Goal: Information Seeking & Learning: Learn about a topic

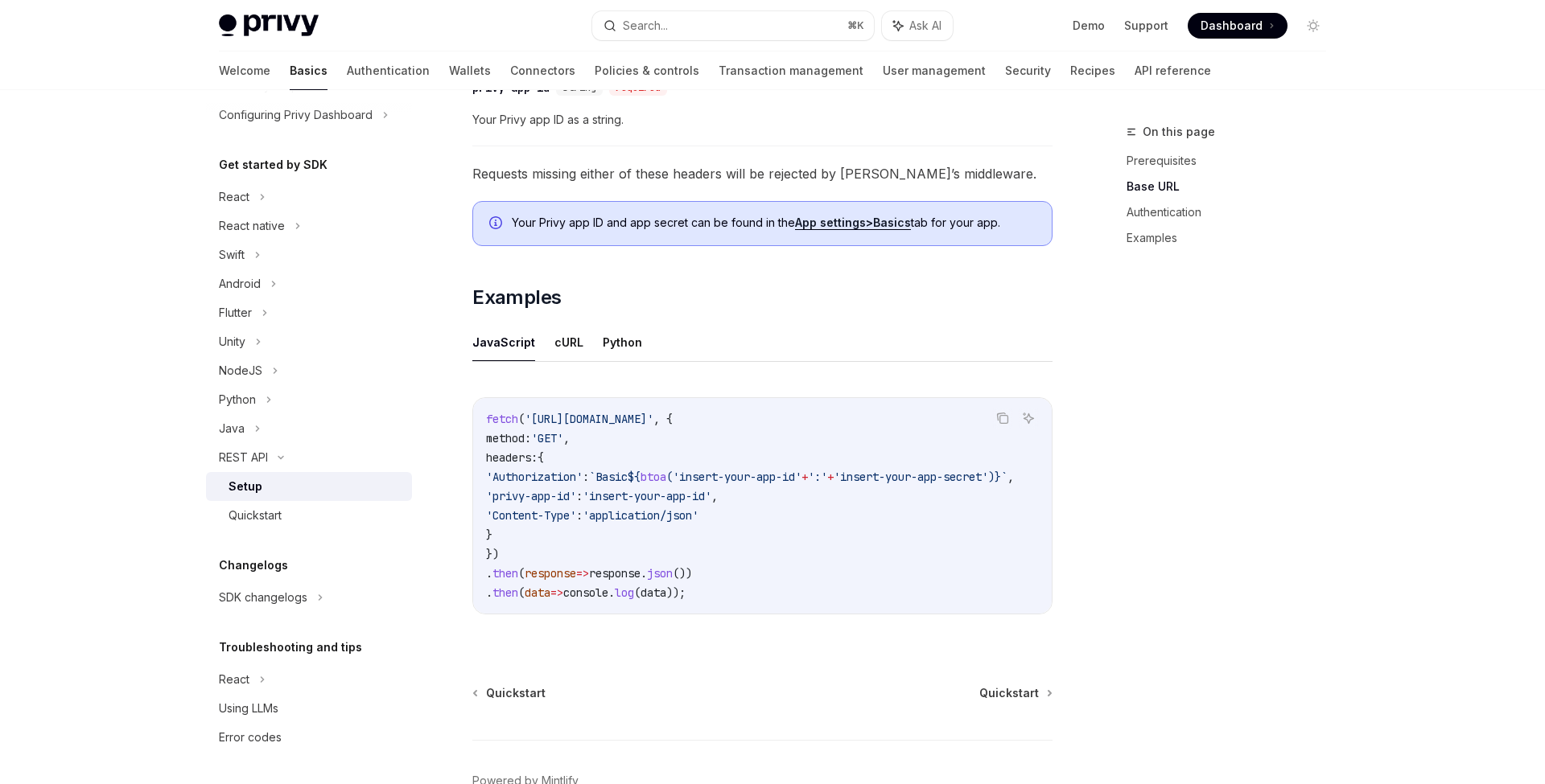
scroll to position [748, 0]
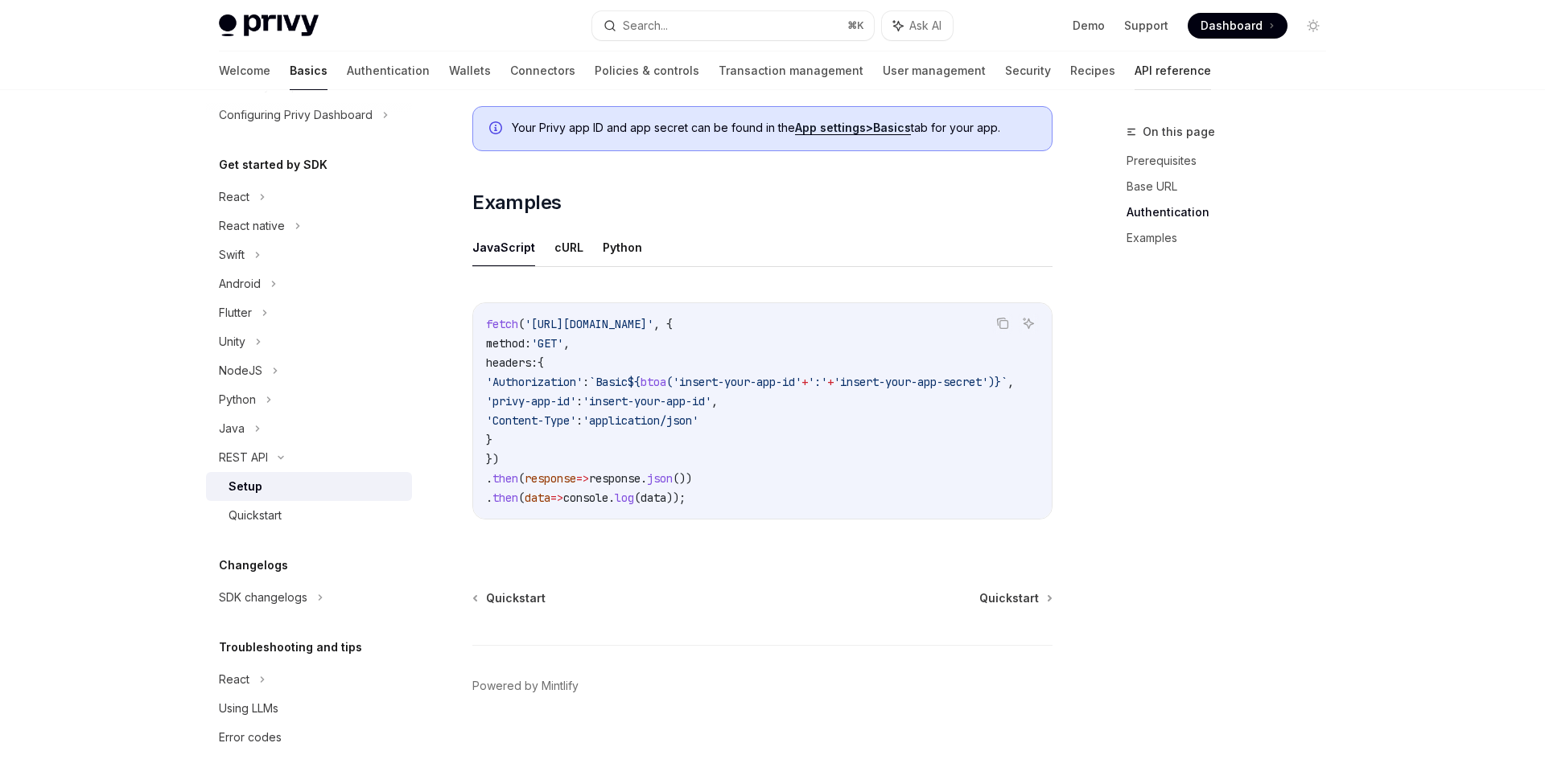
click at [1134, 68] on link "API reference" at bounding box center [1172, 71] width 77 height 39
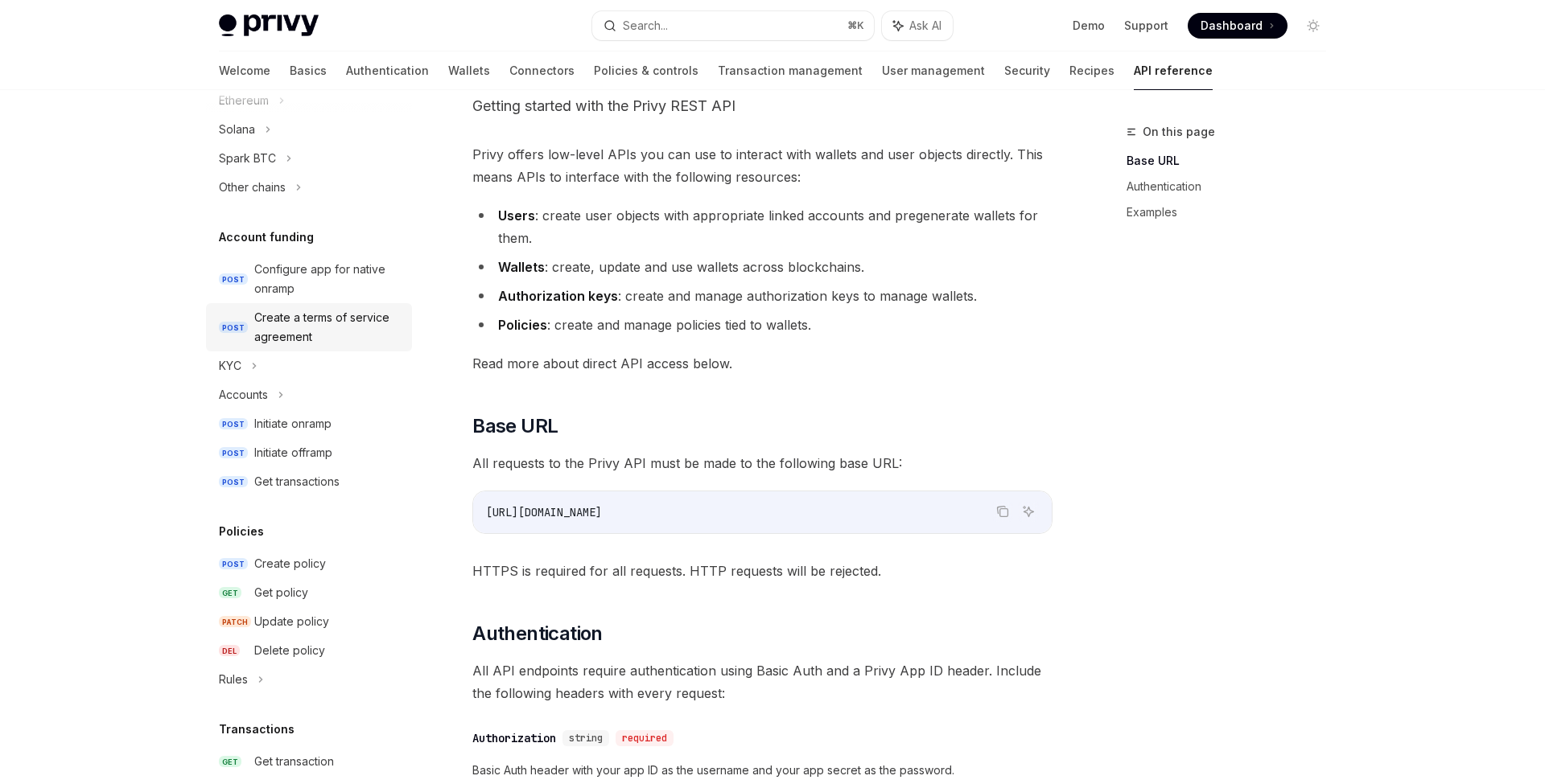
scroll to position [459, 0]
click at [258, 360] on div "KYC" at bounding box center [309, 365] width 206 height 29
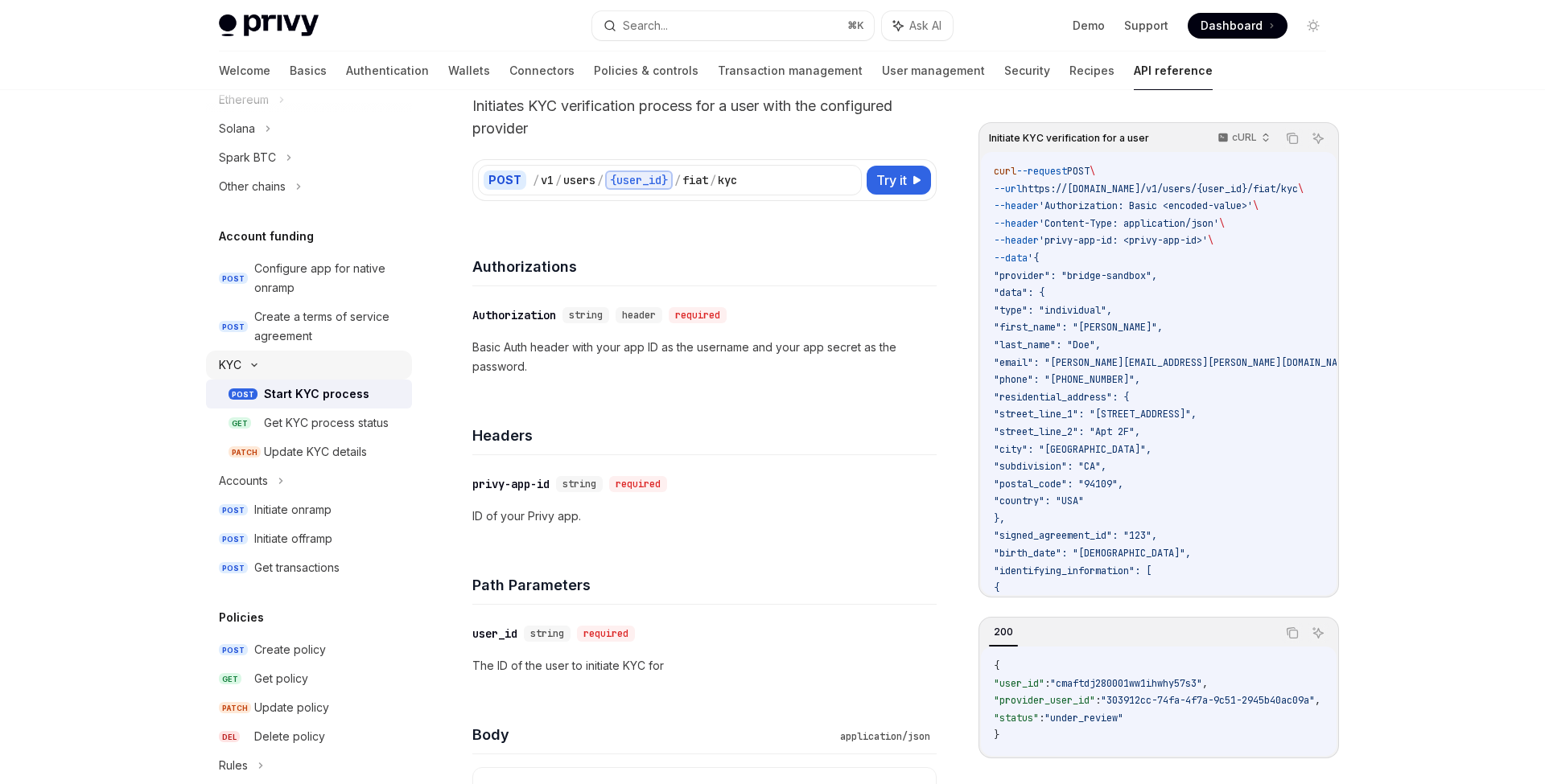
click at [258, 360] on div "KYC" at bounding box center [309, 365] width 206 height 29
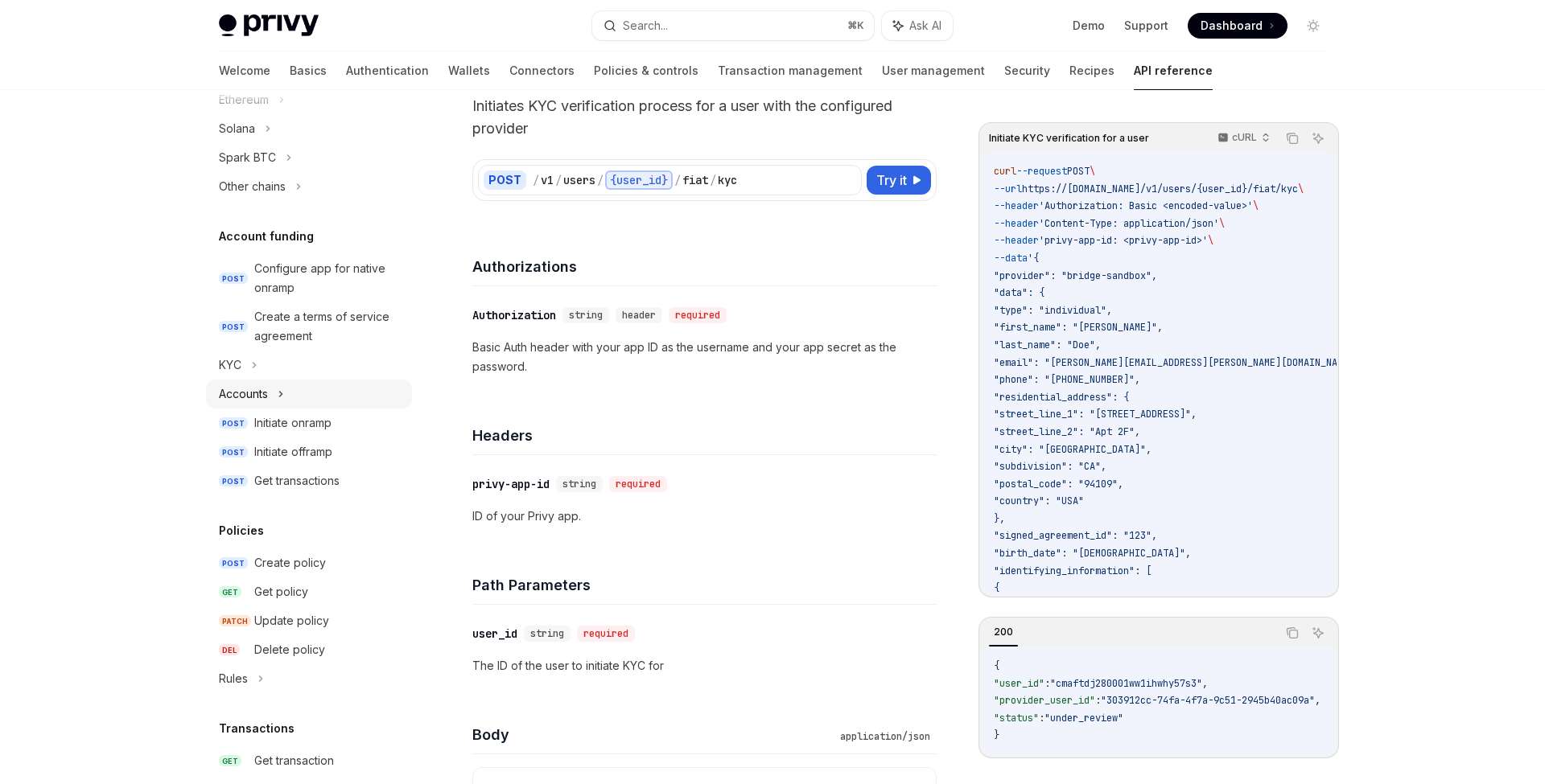
click at [280, 398] on icon at bounding box center [280, 394] width 7 height 19
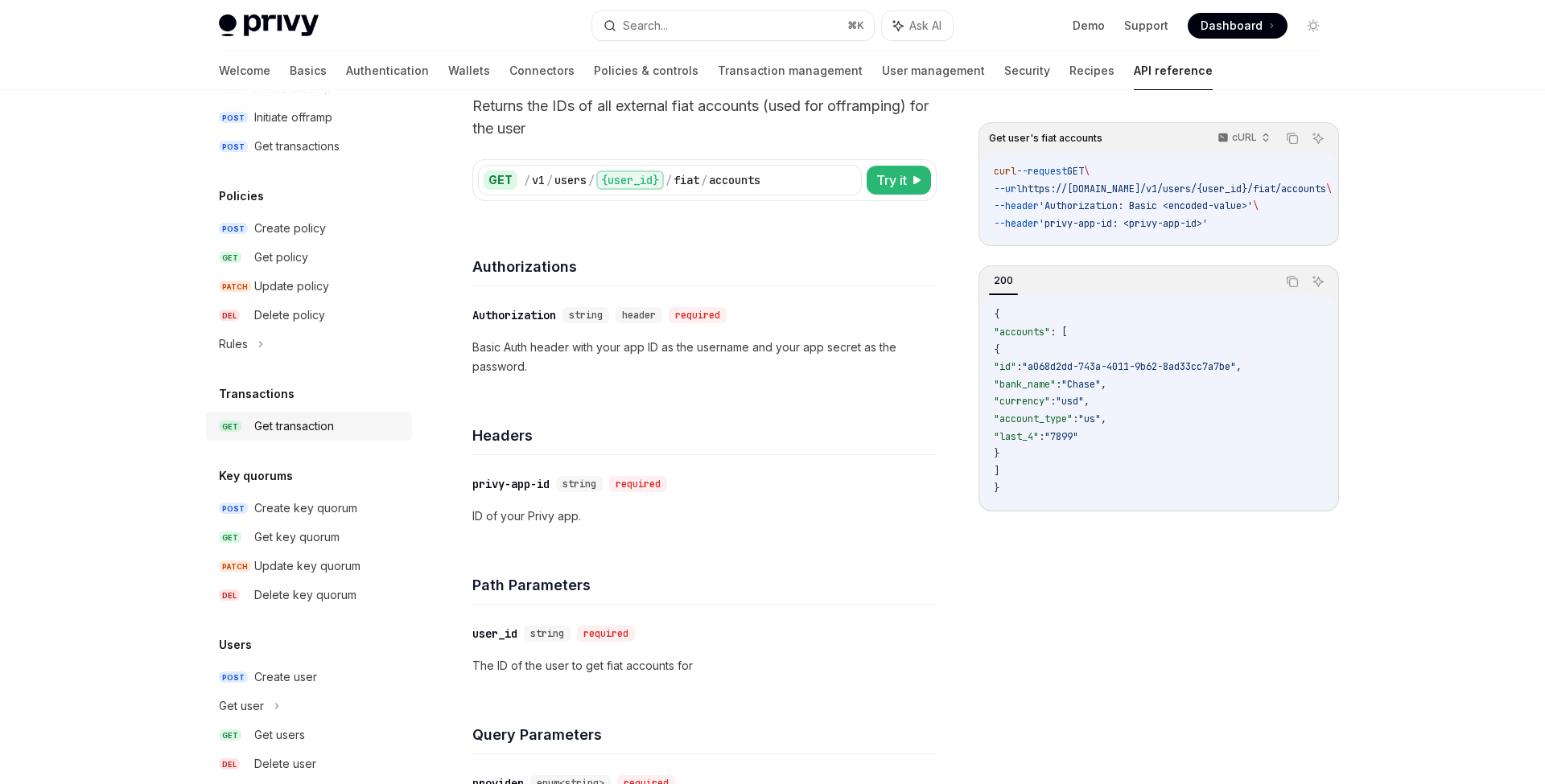
scroll to position [853, 0]
click at [318, 498] on div "Create key quorum" at bounding box center [306, 506] width 103 height 19
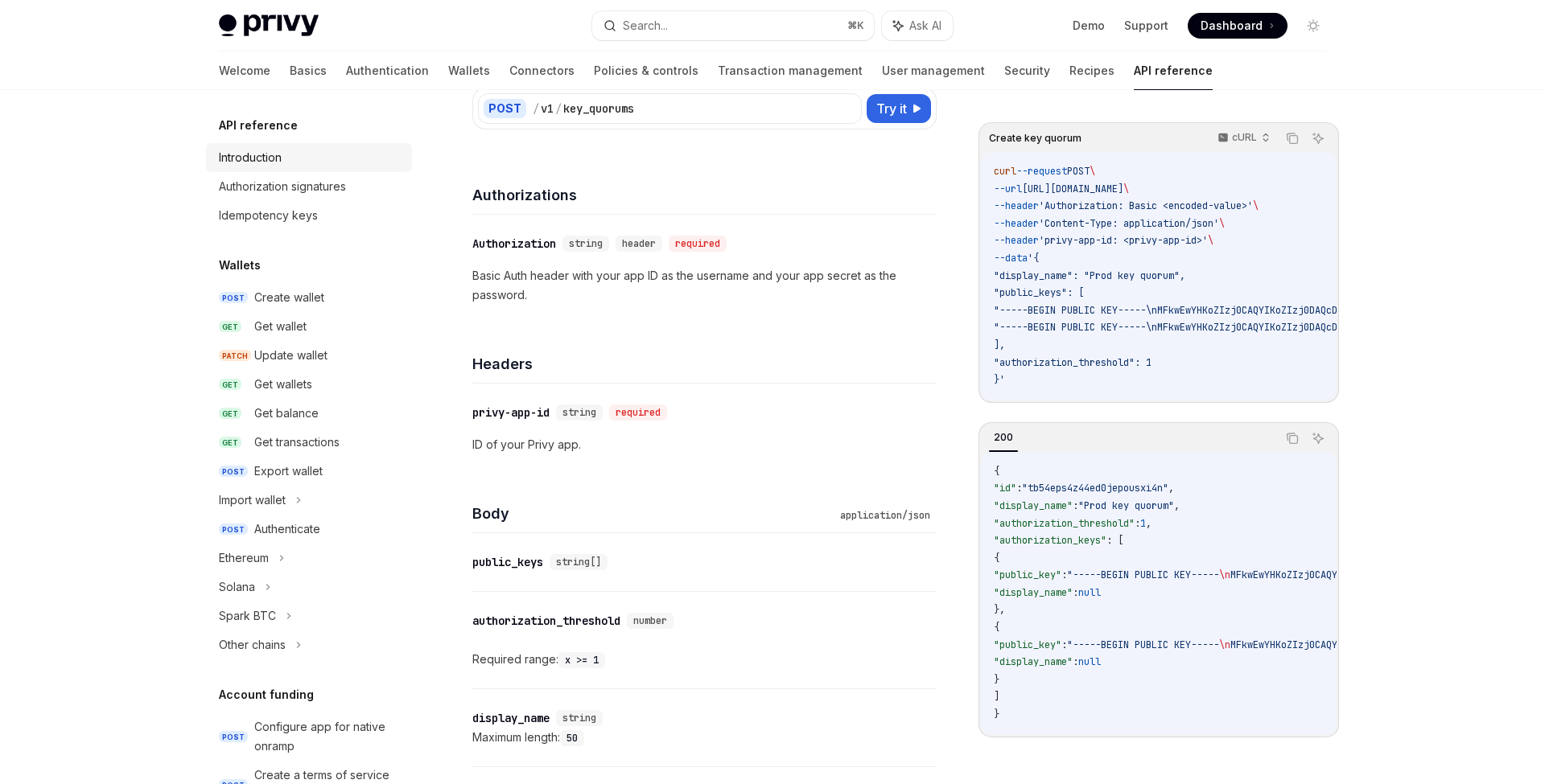
click at [292, 165] on div "Introduction" at bounding box center [311, 158] width 183 height 19
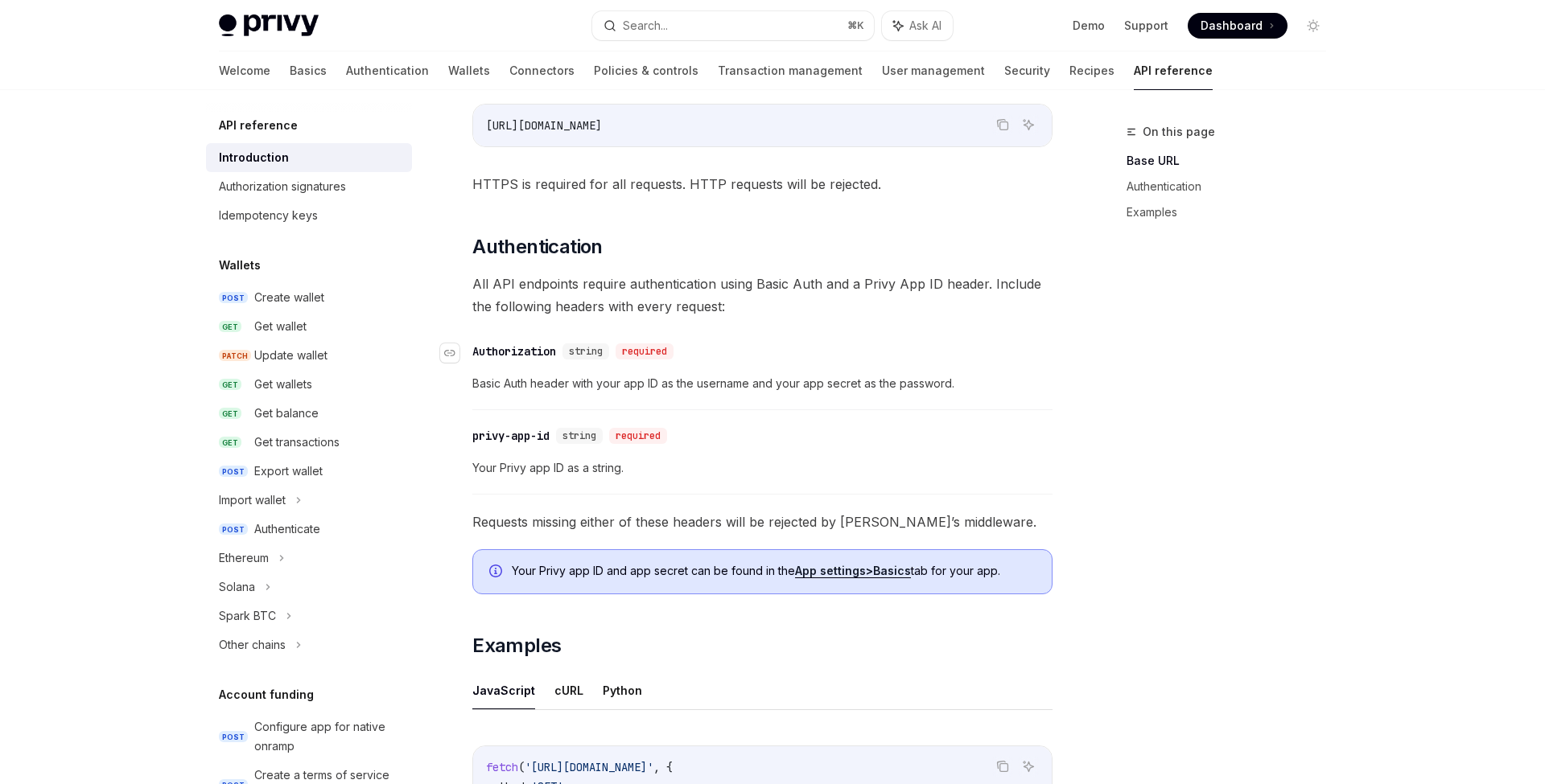
type textarea "*"
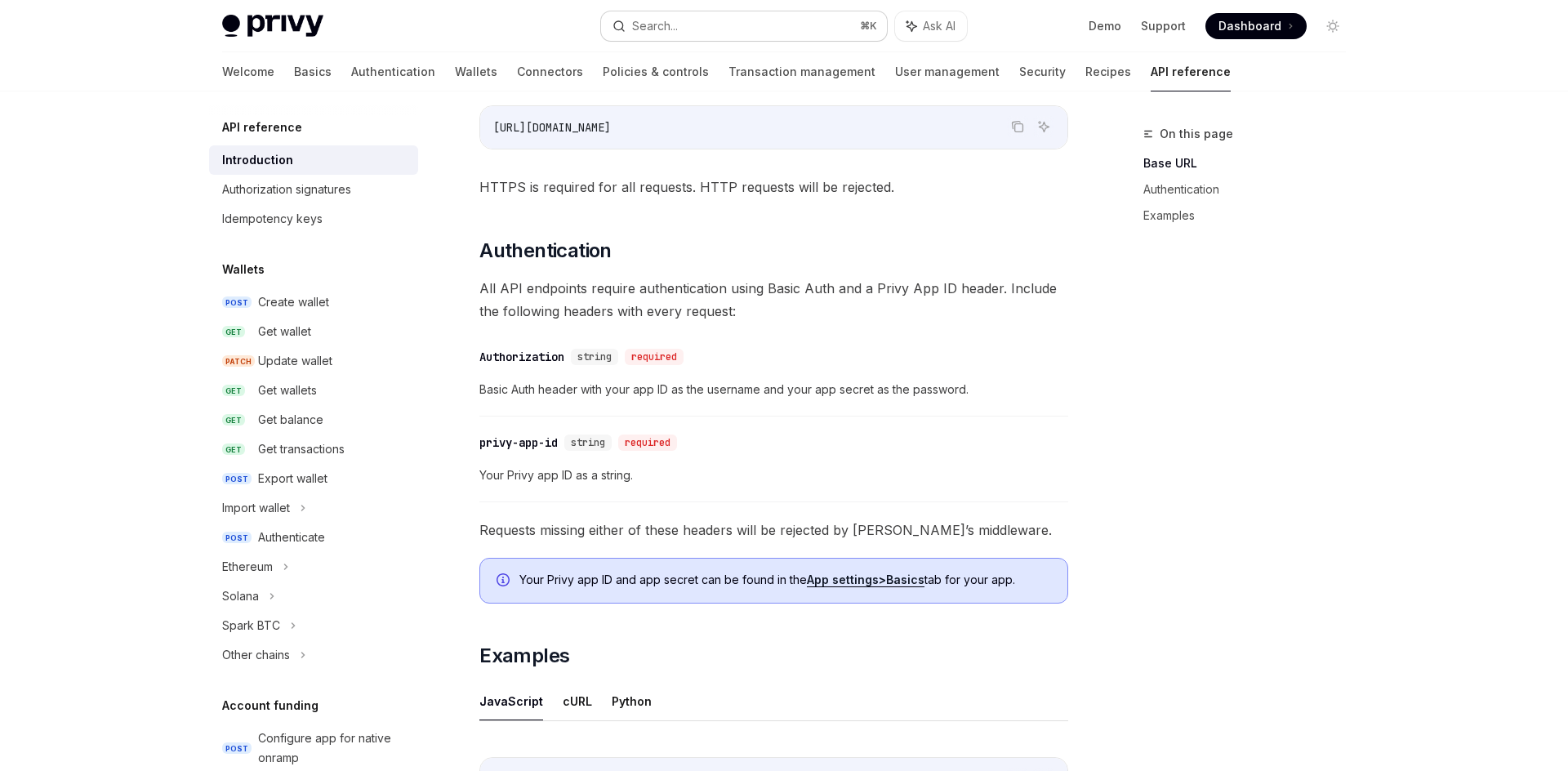
click at [721, 23] on button "Search... ⌘ K" at bounding box center [744, 27] width 286 height 30
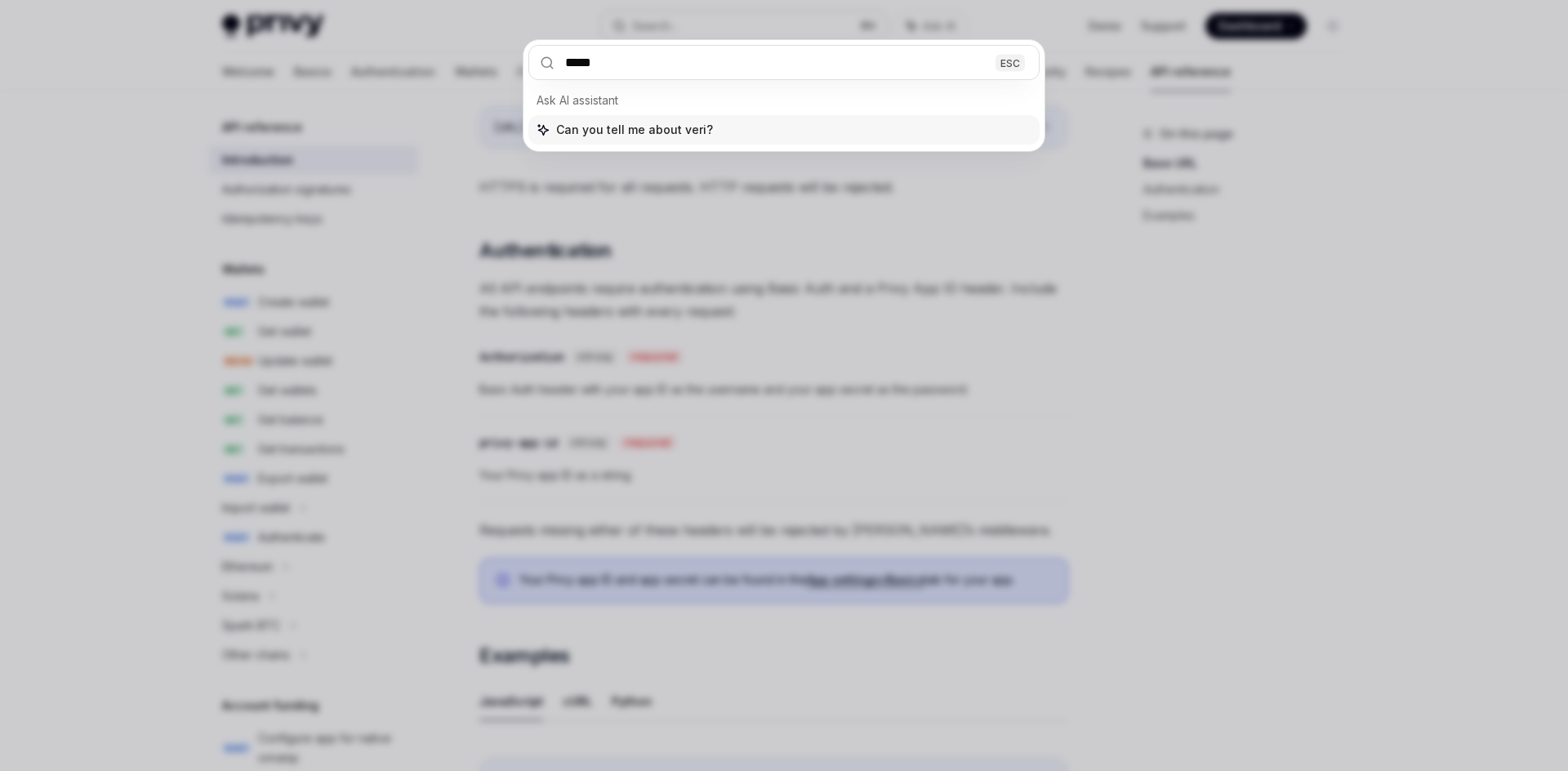
type input "******"
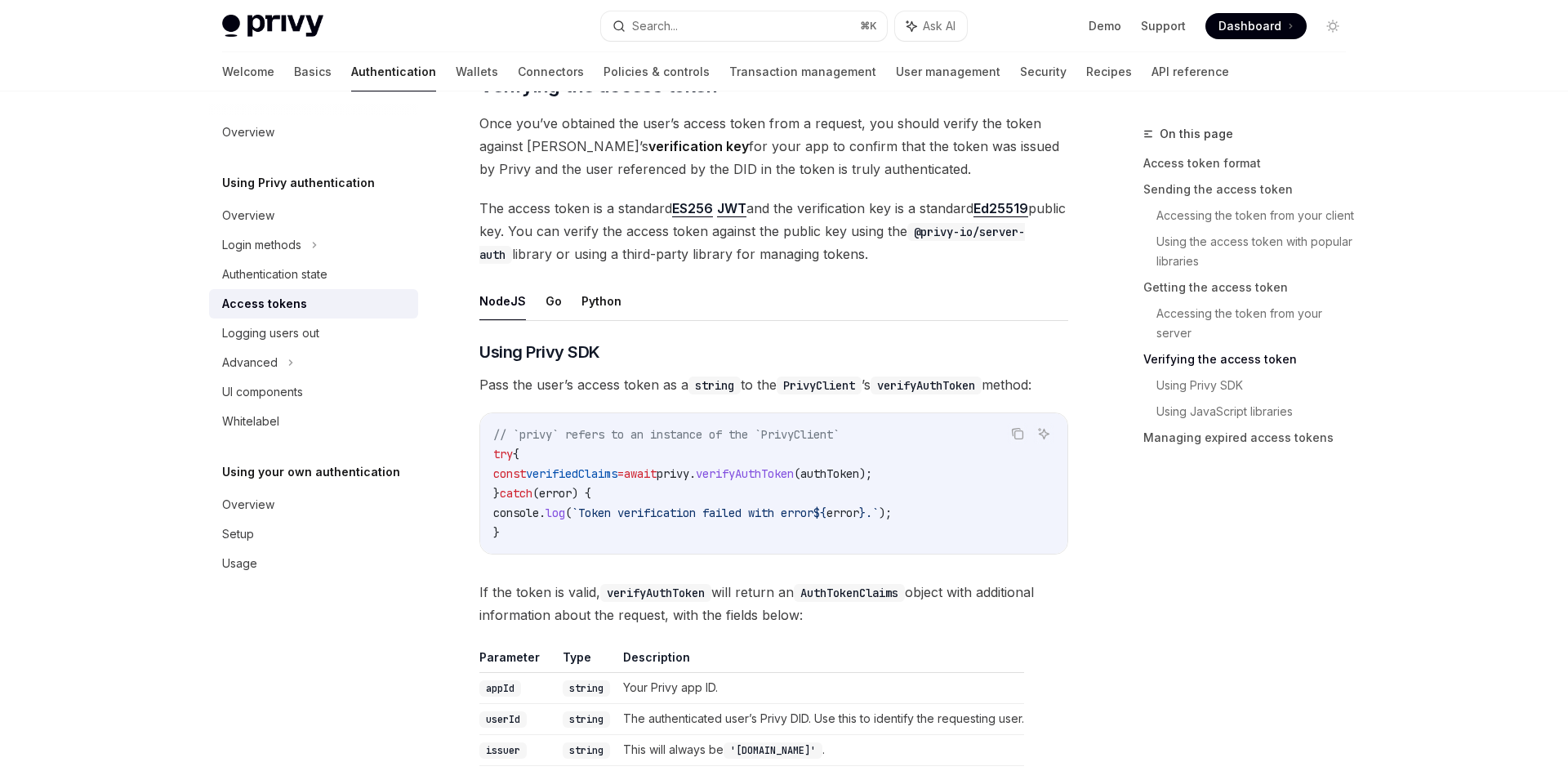
scroll to position [2372, 0]
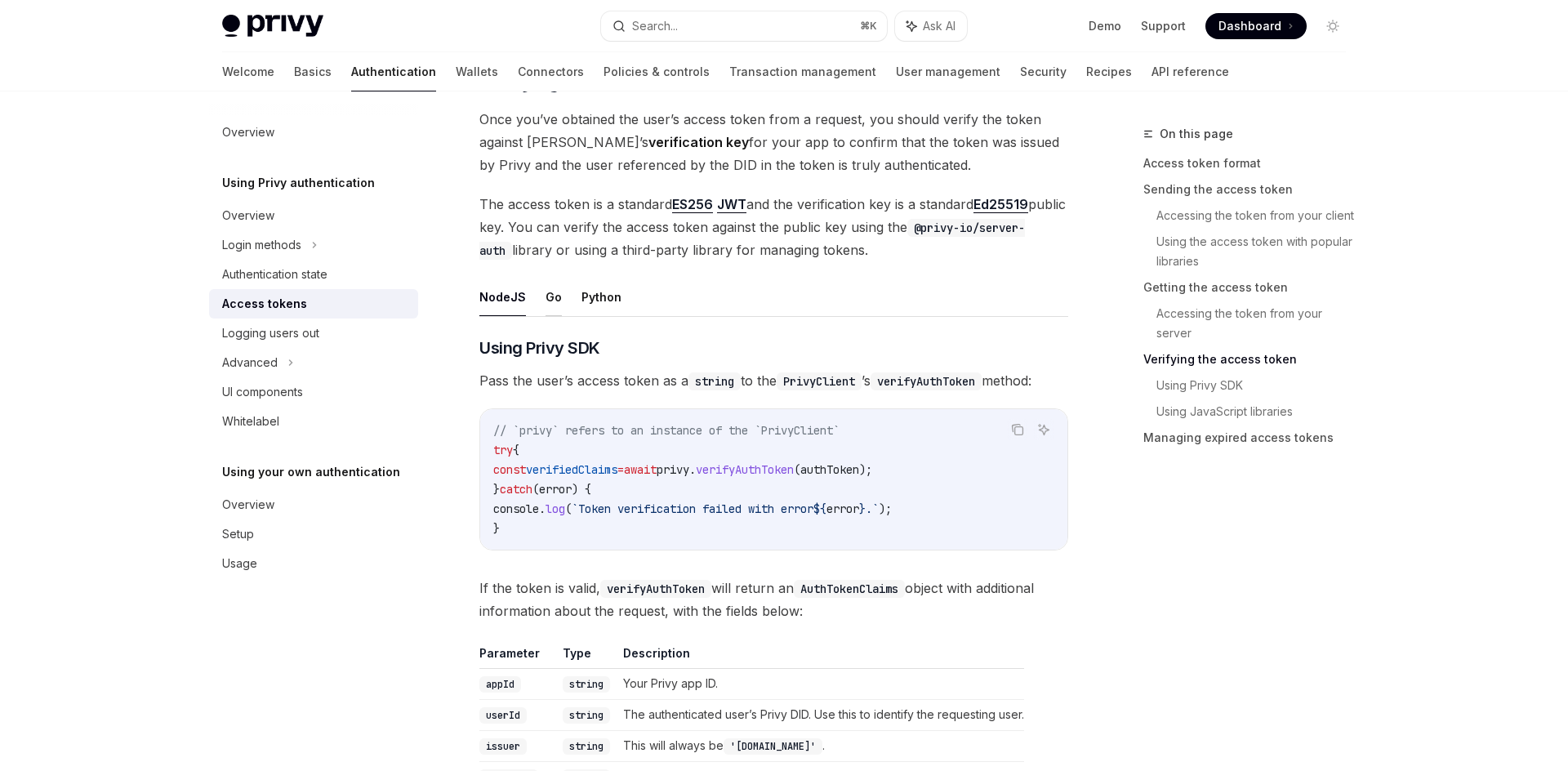
click at [547, 303] on button "Go" at bounding box center [554, 296] width 17 height 38
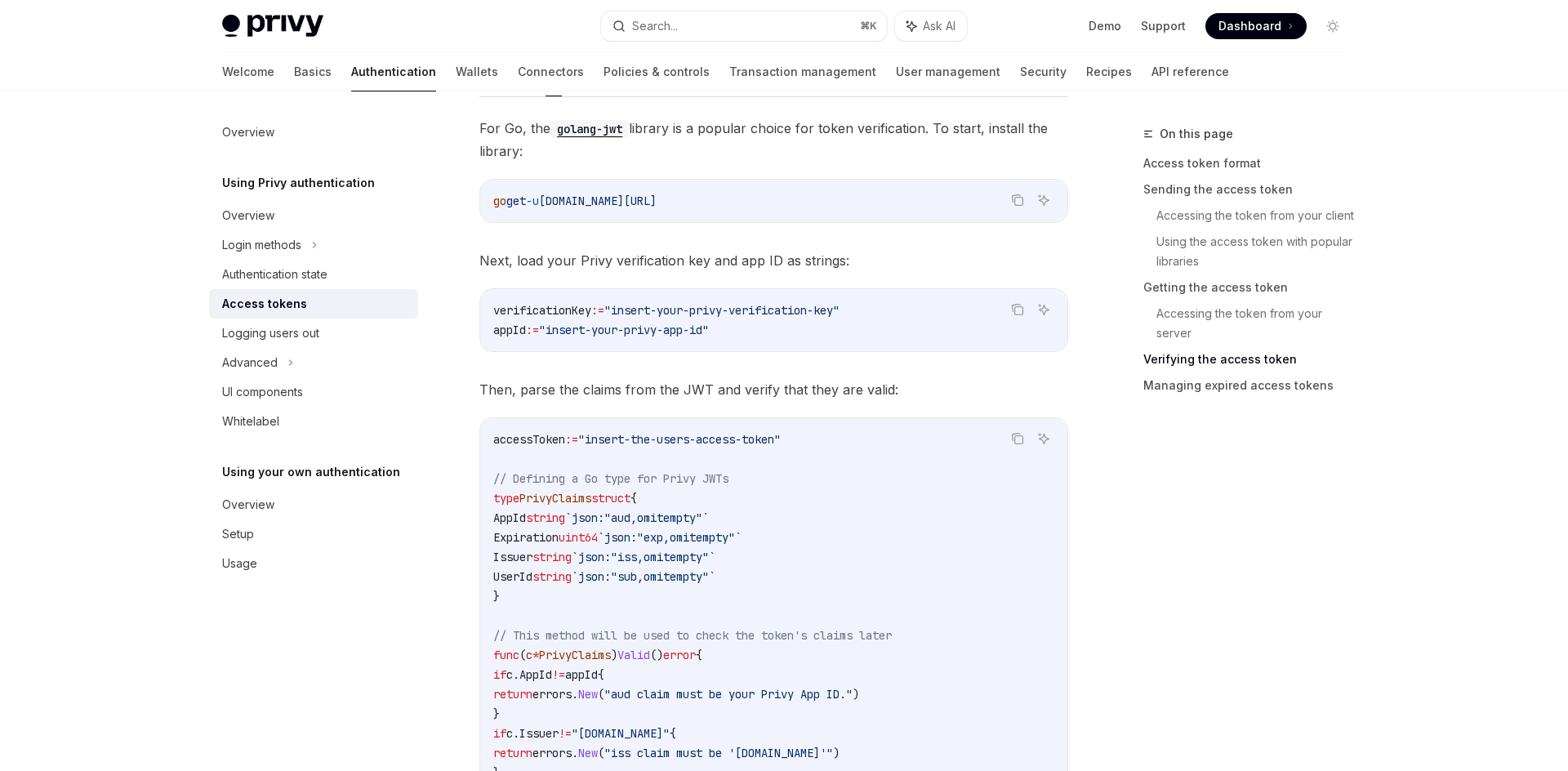
scroll to position [2603, 0]
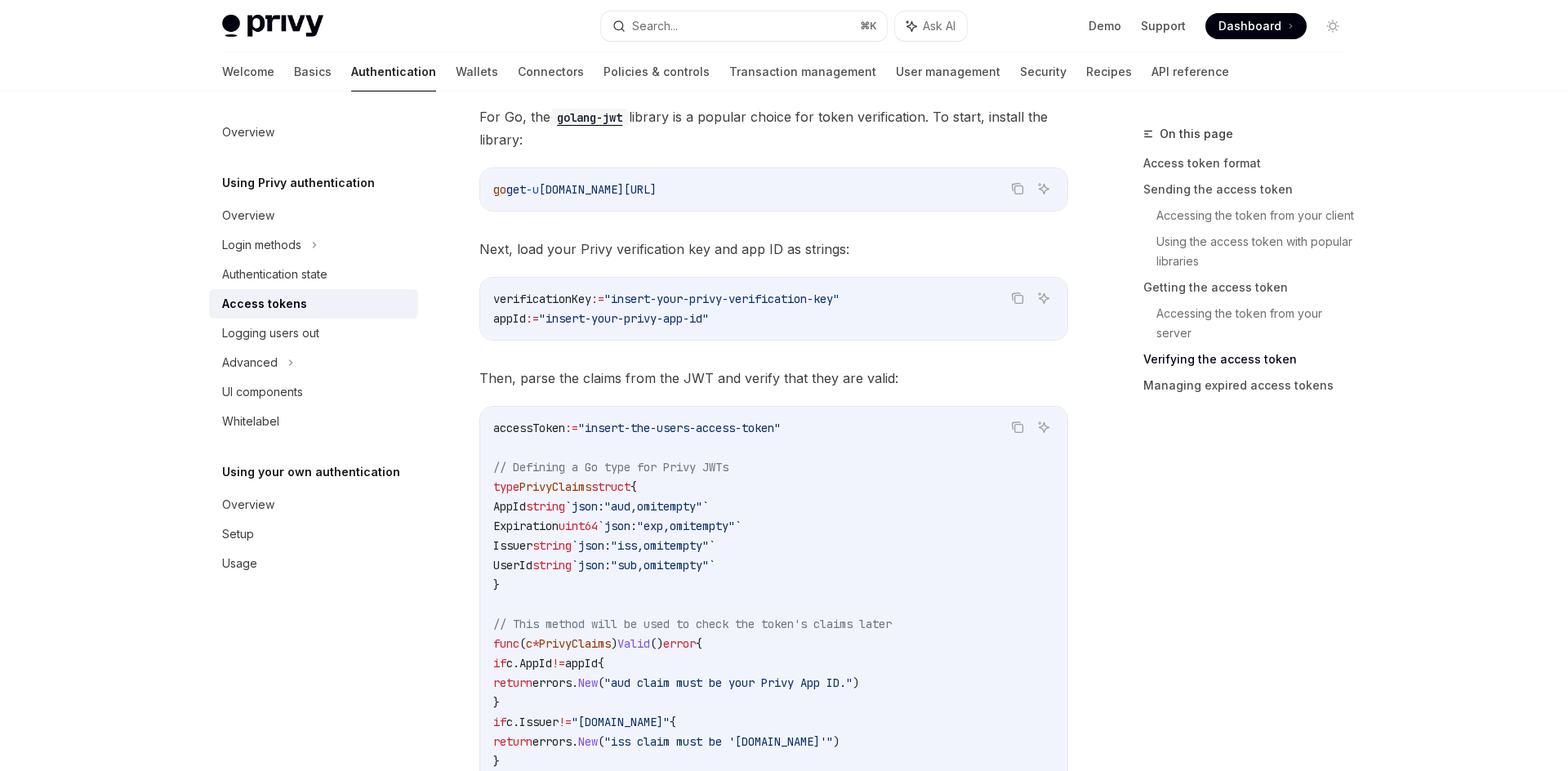
click at [547, 303] on span "verificationKey" at bounding box center [542, 298] width 98 height 15
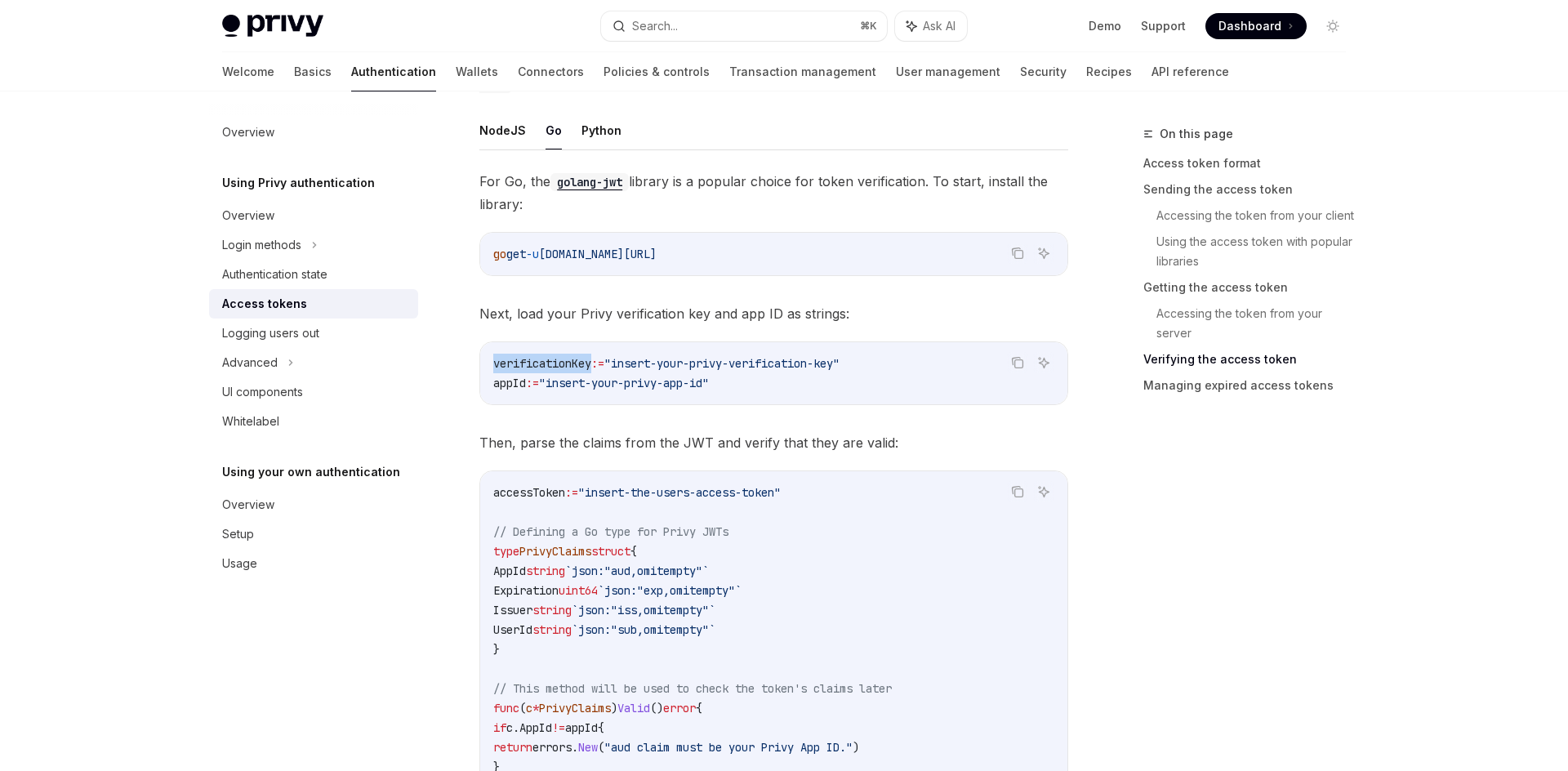
scroll to position [2201, 0]
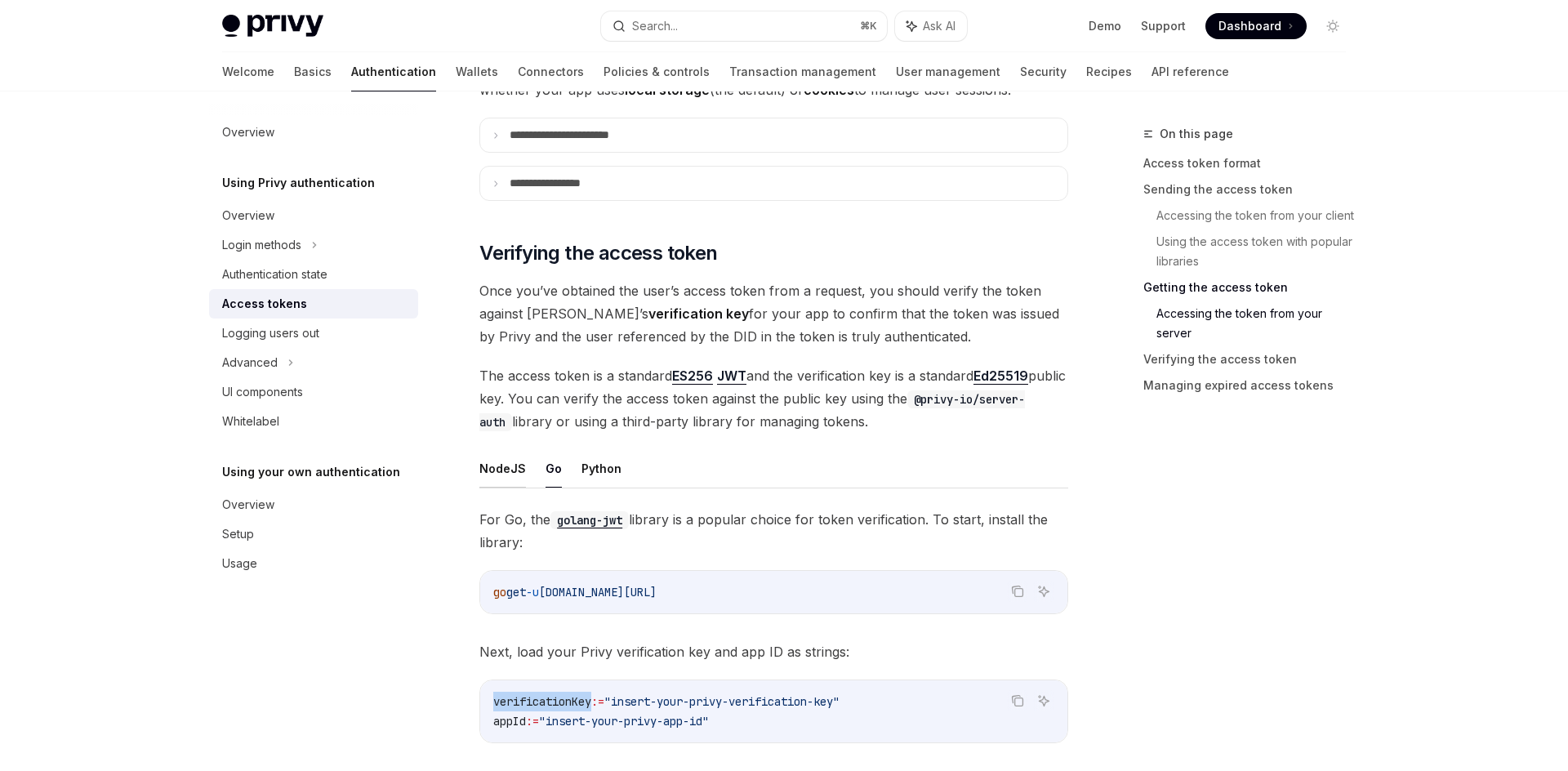
click at [506, 455] on button "NodeJS" at bounding box center [502, 468] width 46 height 38
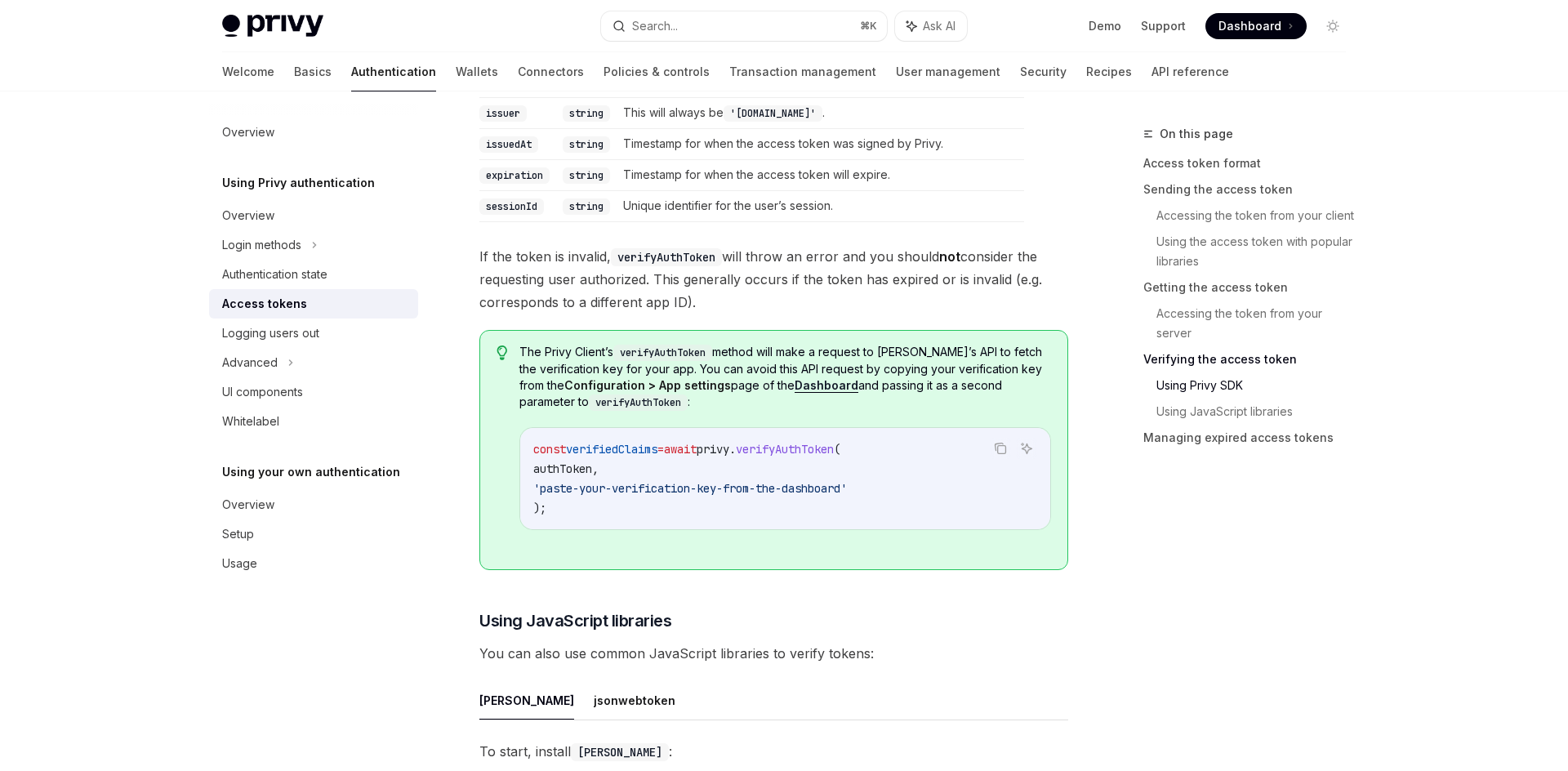
scroll to position [3007, 0]
click at [330, 296] on div "Access tokens" at bounding box center [315, 303] width 186 height 20
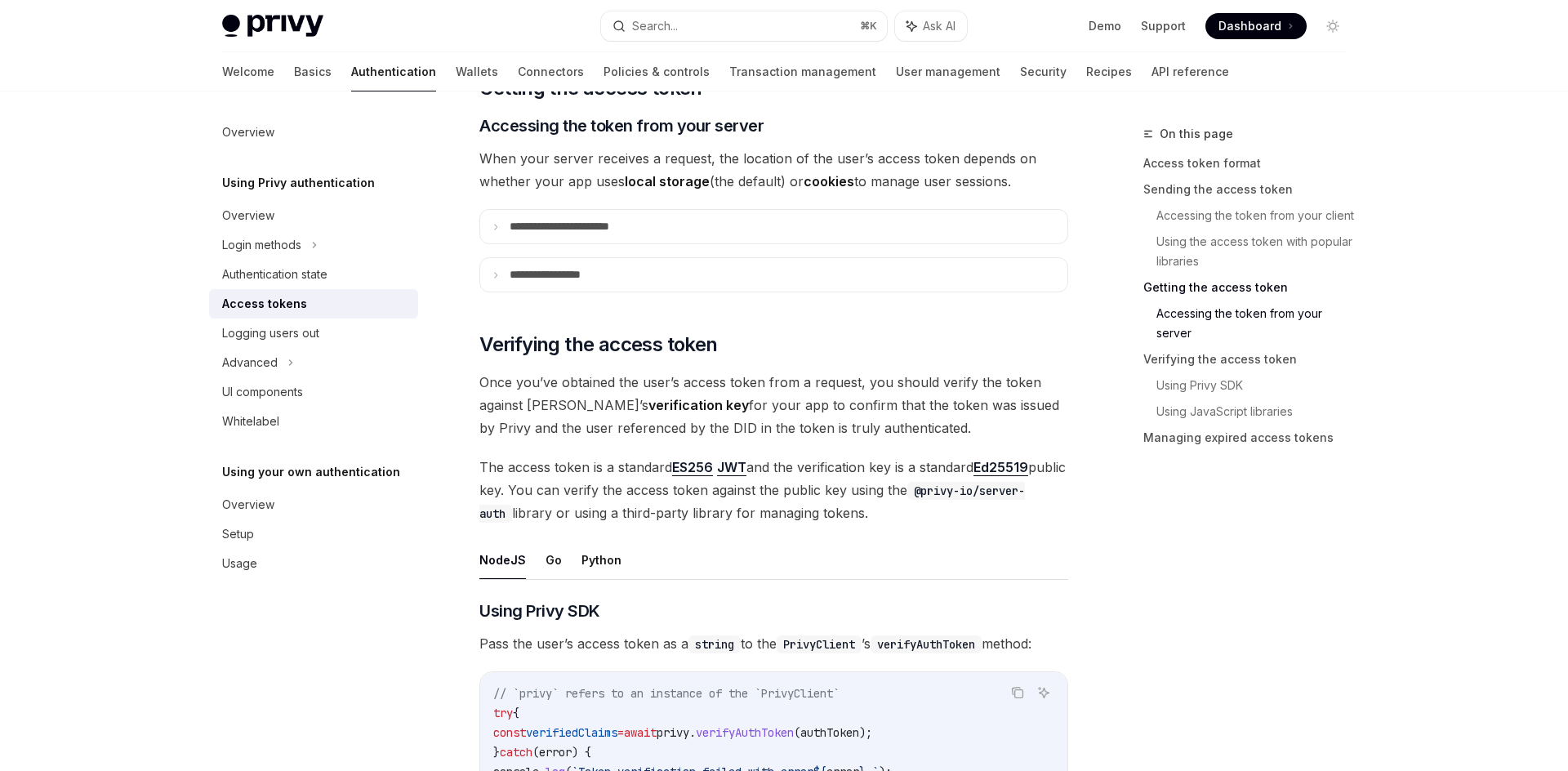
scroll to position [2110, 0]
click at [595, 563] on button "Python" at bounding box center [601, 558] width 40 height 38
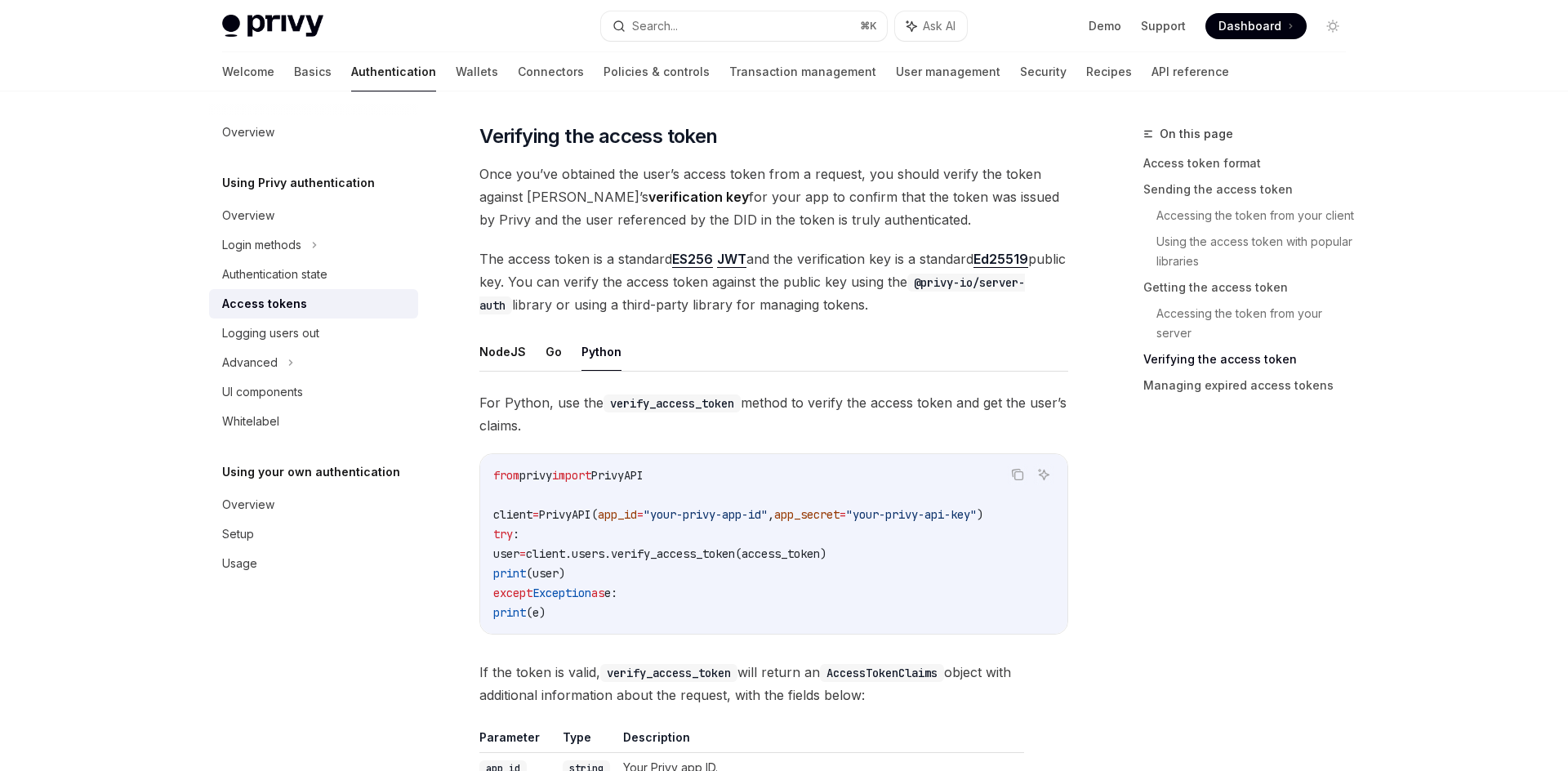
scroll to position [2319, 0]
click at [550, 353] on button "Go" at bounding box center [554, 350] width 17 height 38
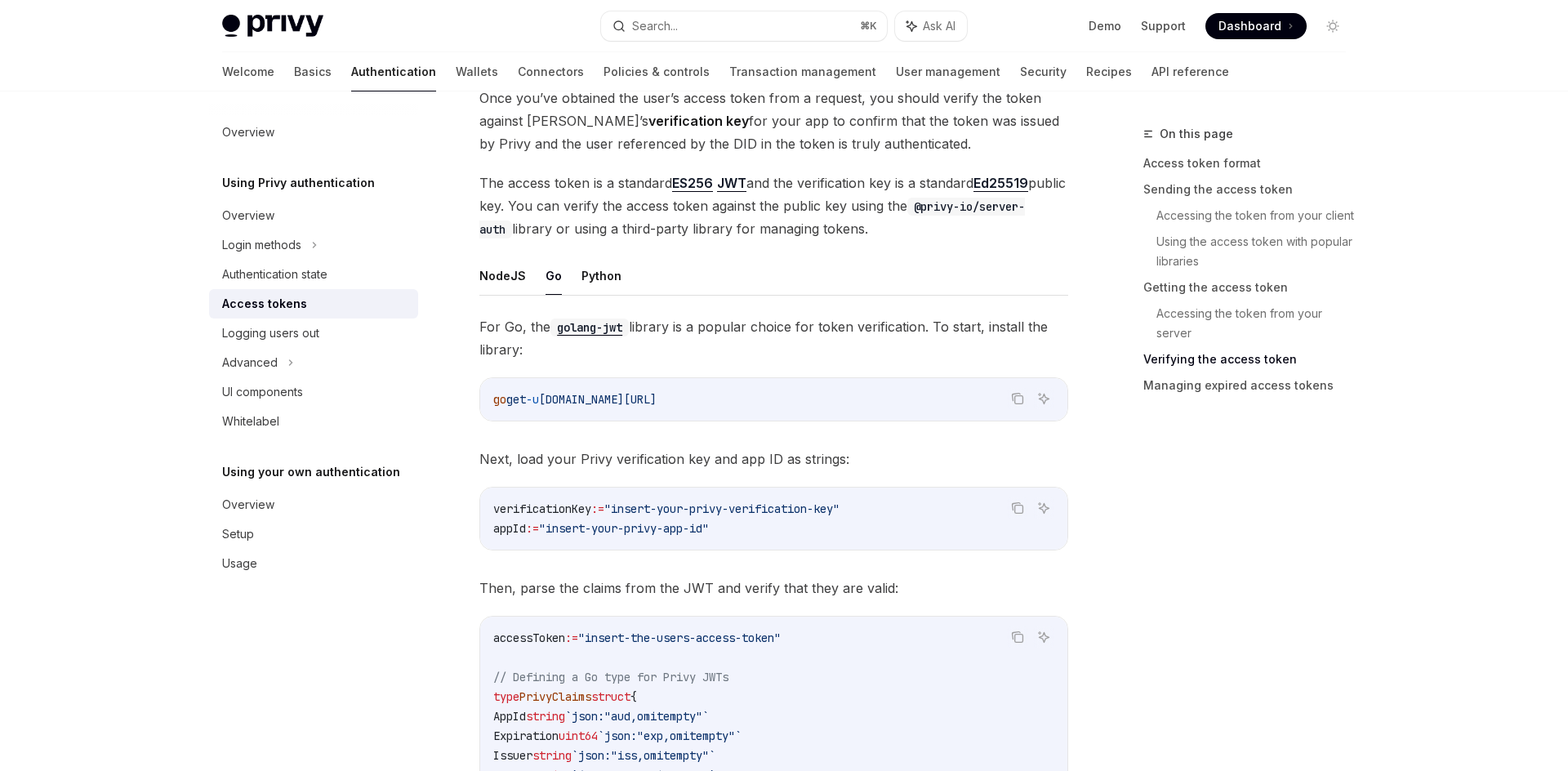
scroll to position [2394, 0]
click at [594, 286] on button "Python" at bounding box center [601, 275] width 40 height 38
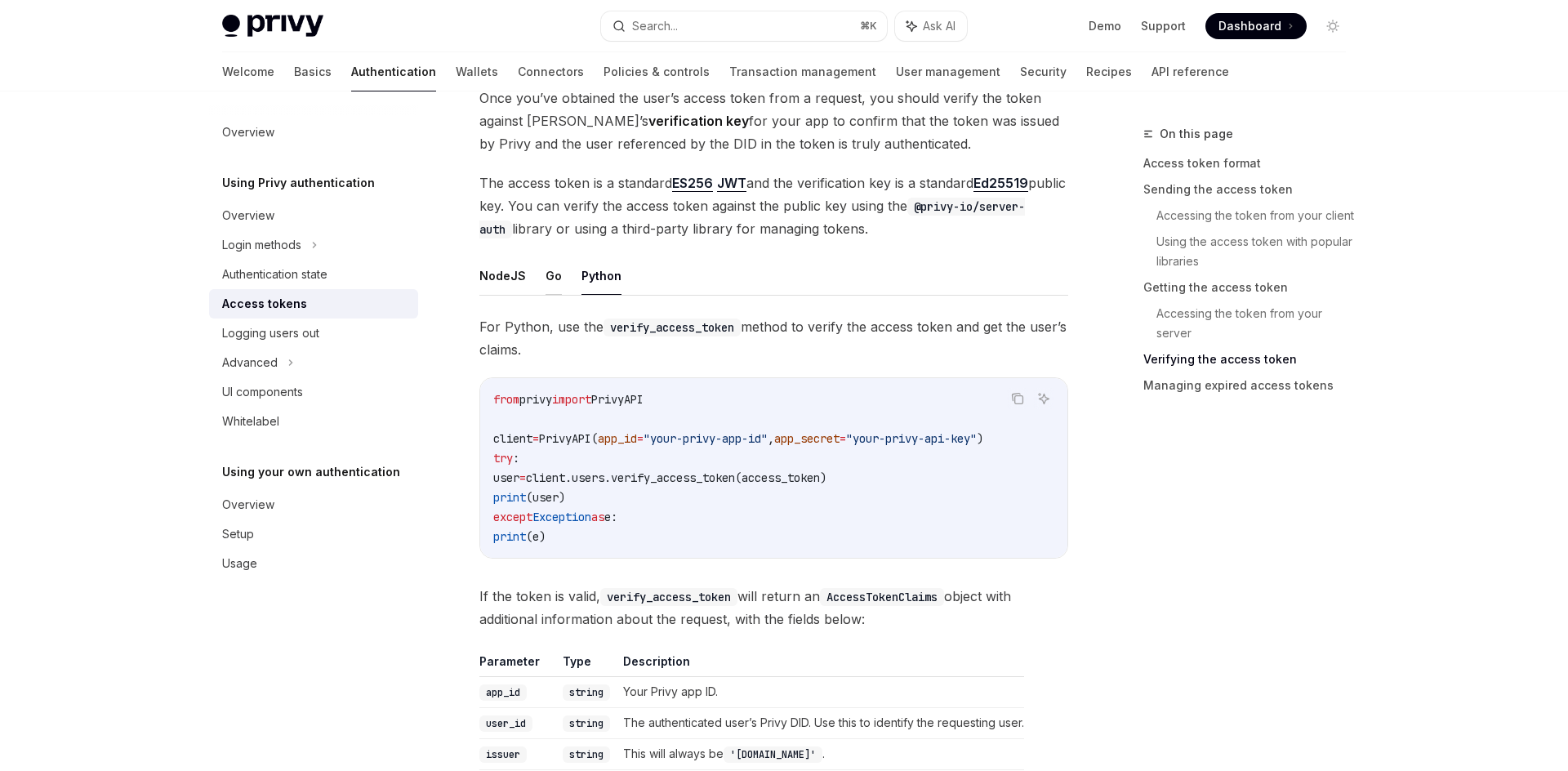
click at [547, 280] on button "Go" at bounding box center [554, 275] width 17 height 38
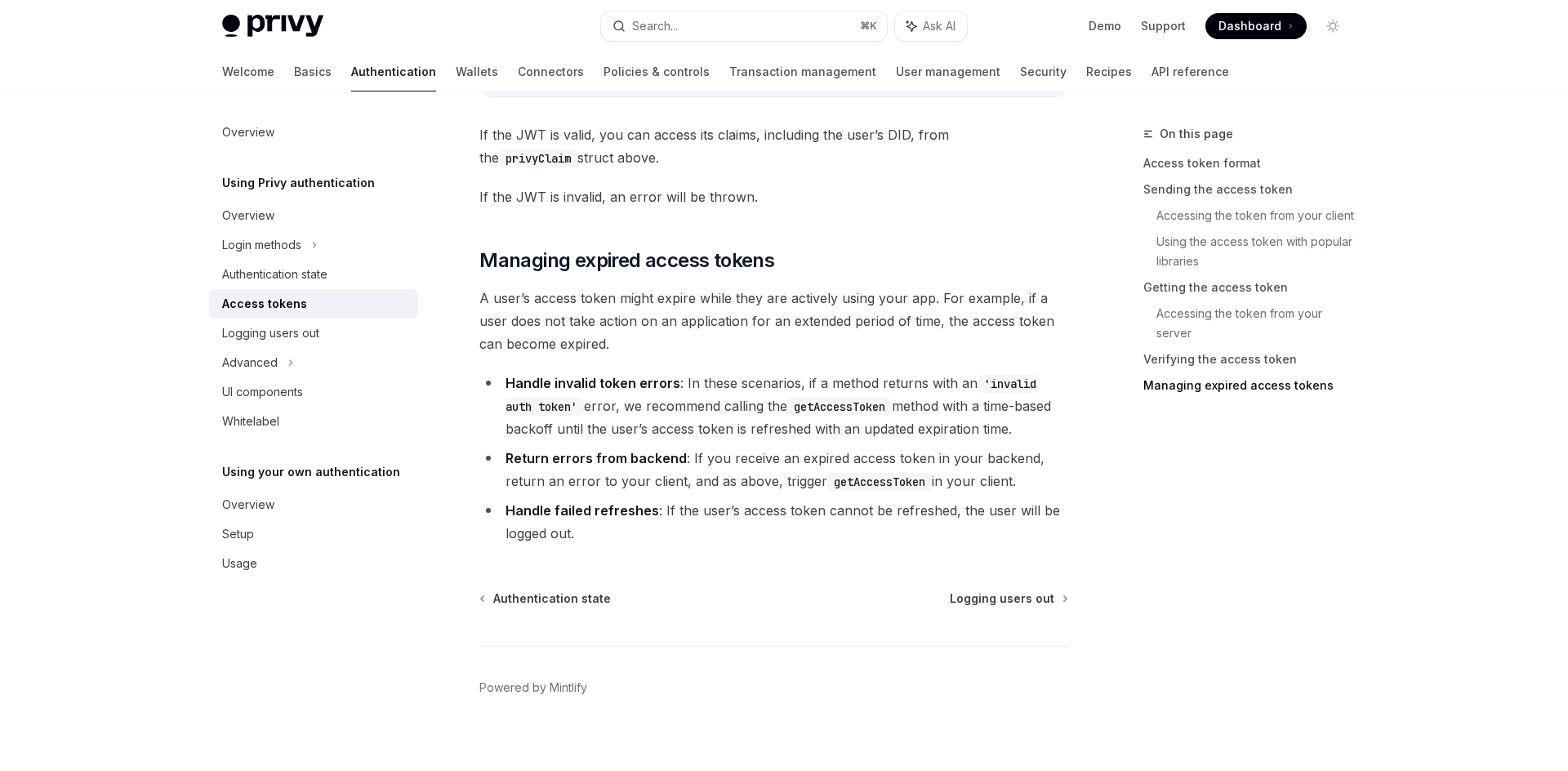
scroll to position [4057, 0]
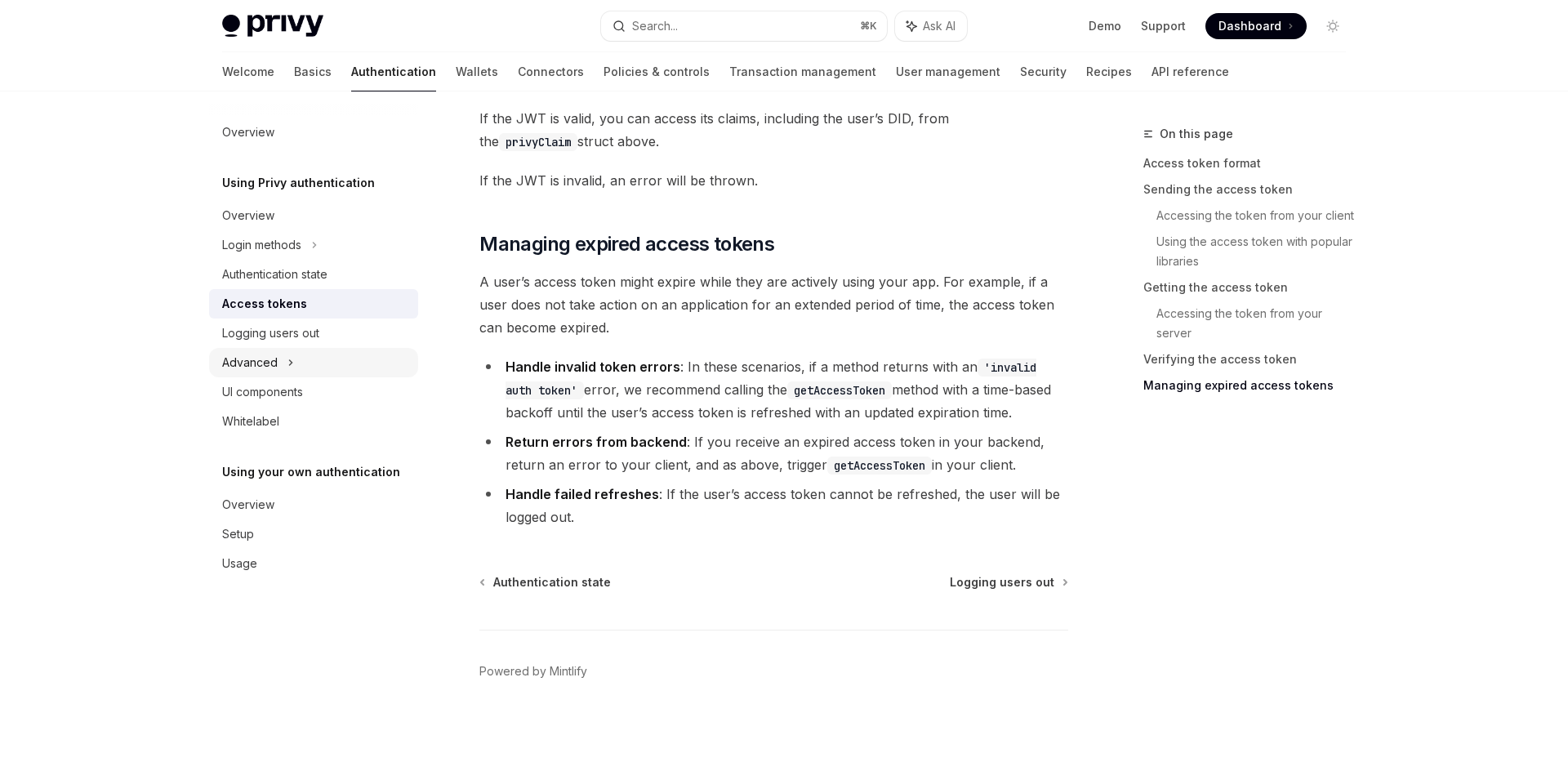
click at [282, 362] on div "Advanced" at bounding box center [313, 362] width 209 height 30
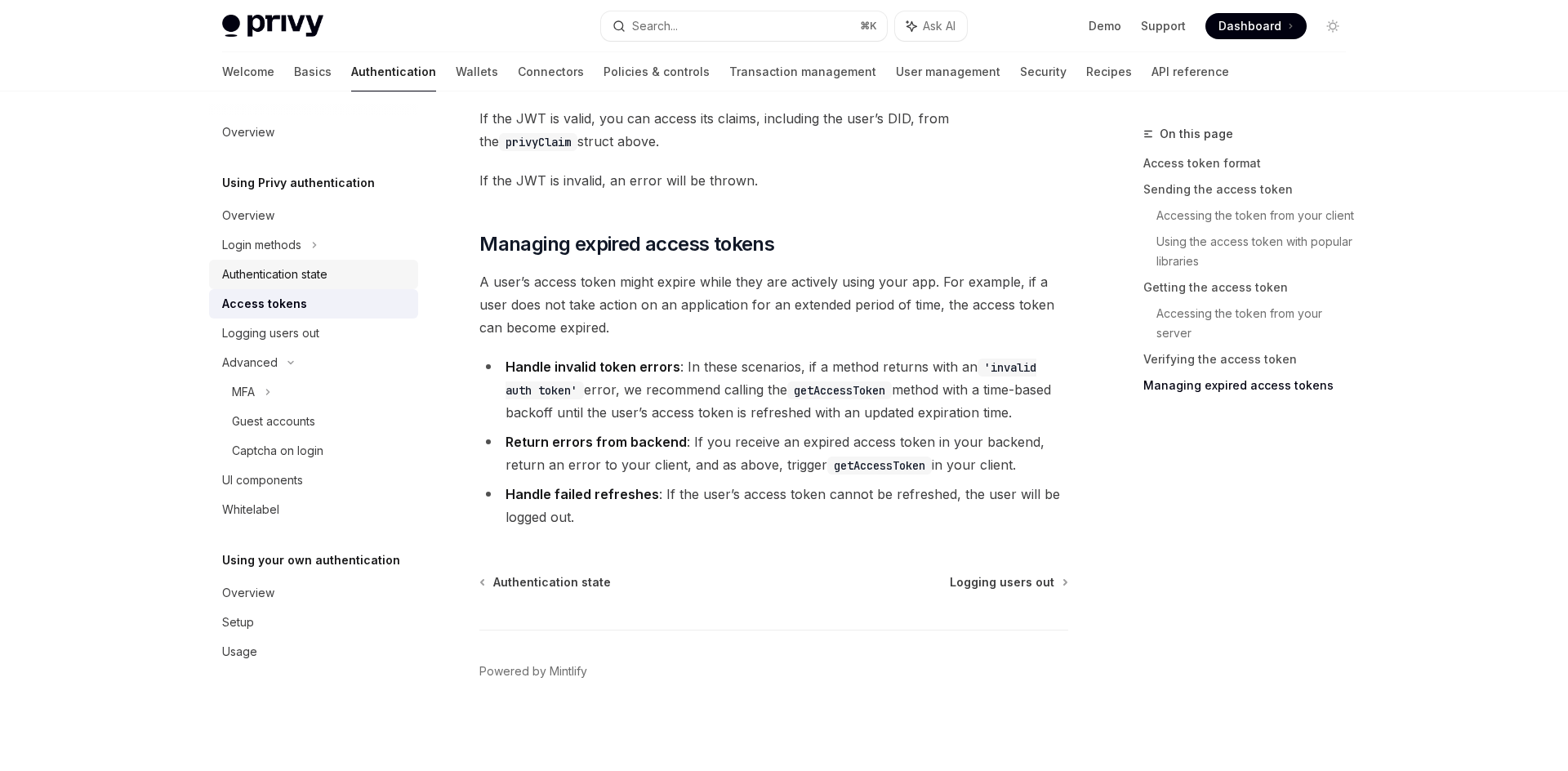
click at [332, 281] on div "Authentication state" at bounding box center [315, 275] width 186 height 20
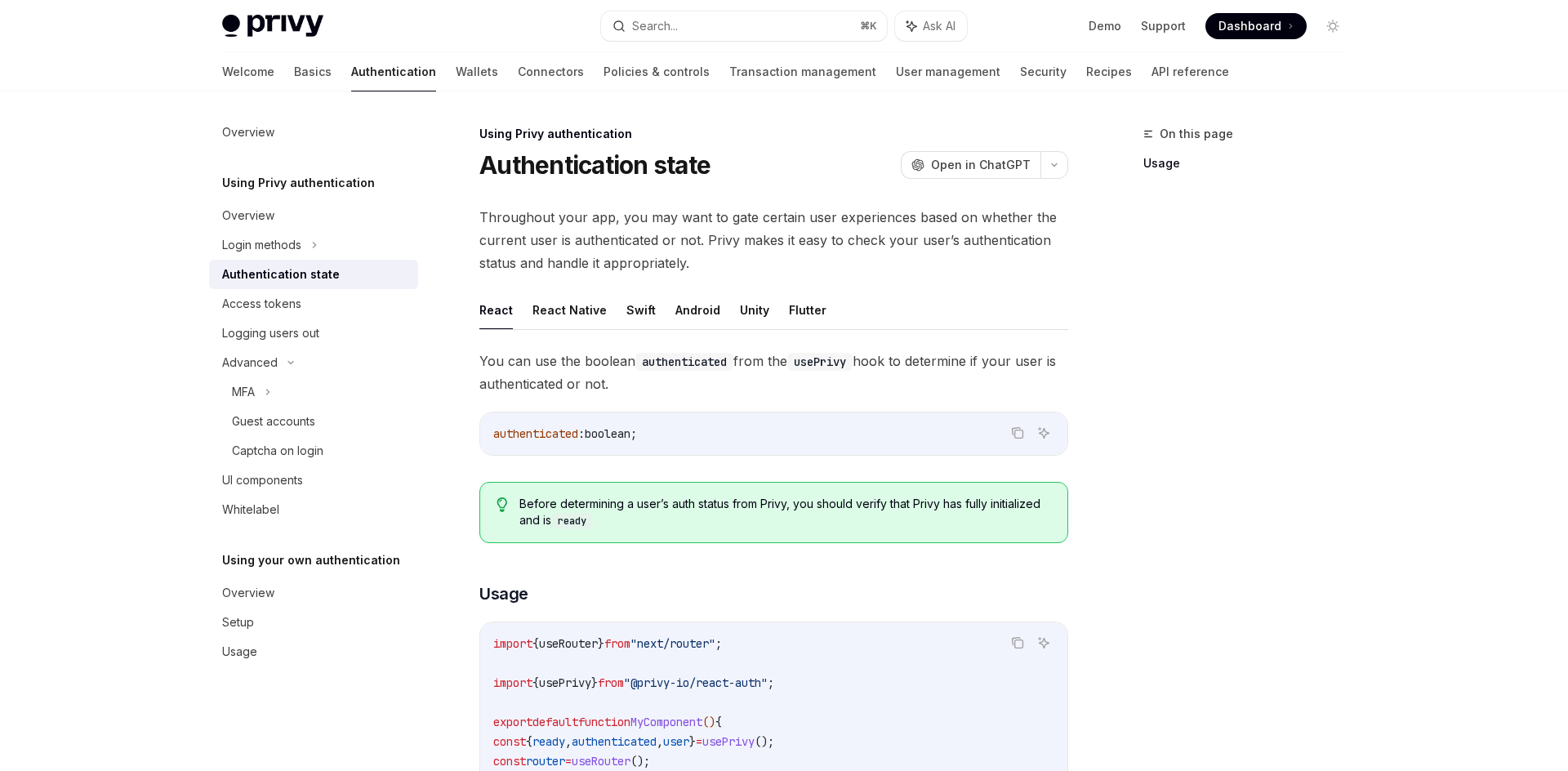
type textarea "*"
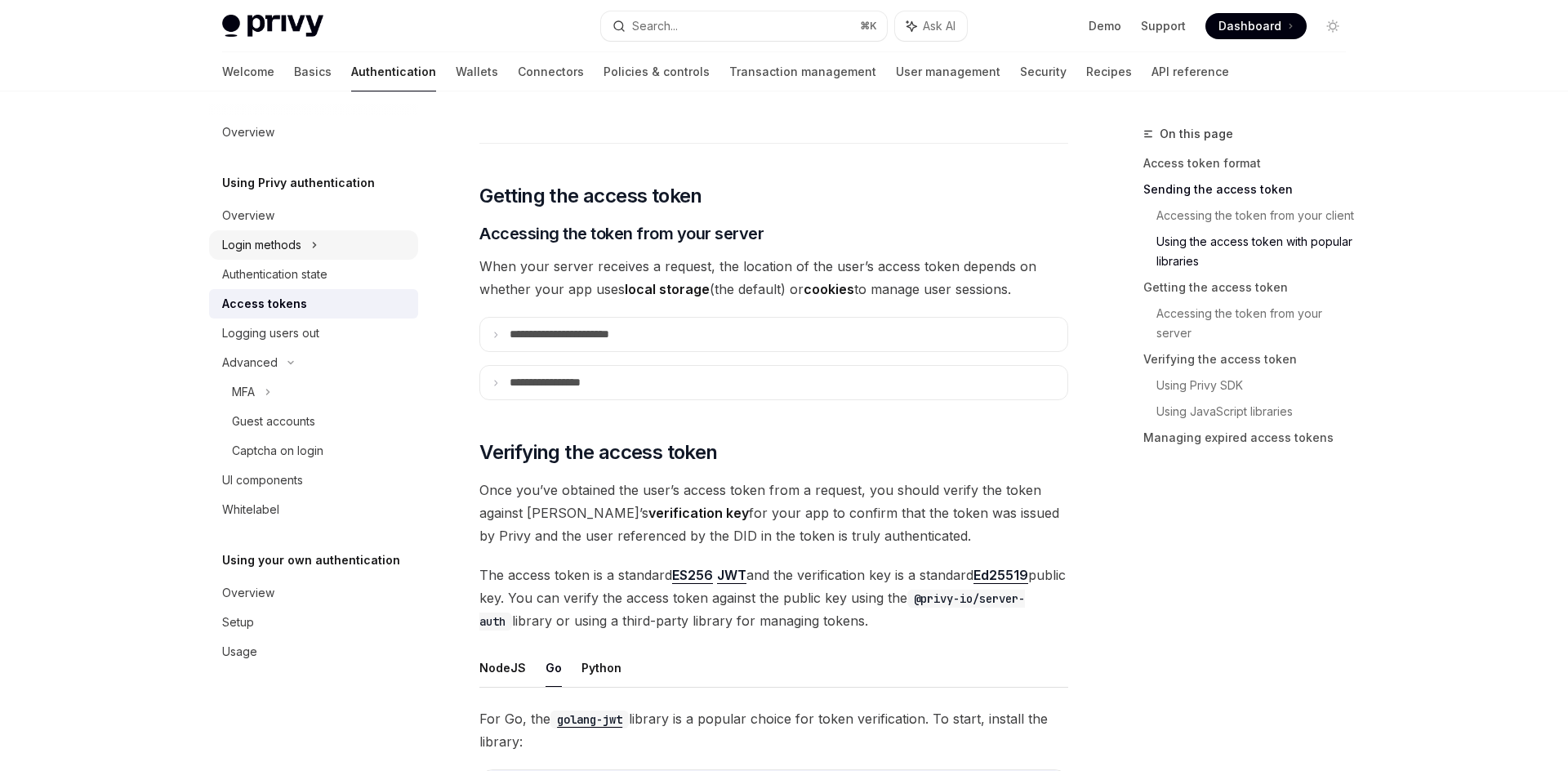
scroll to position [1999, 0]
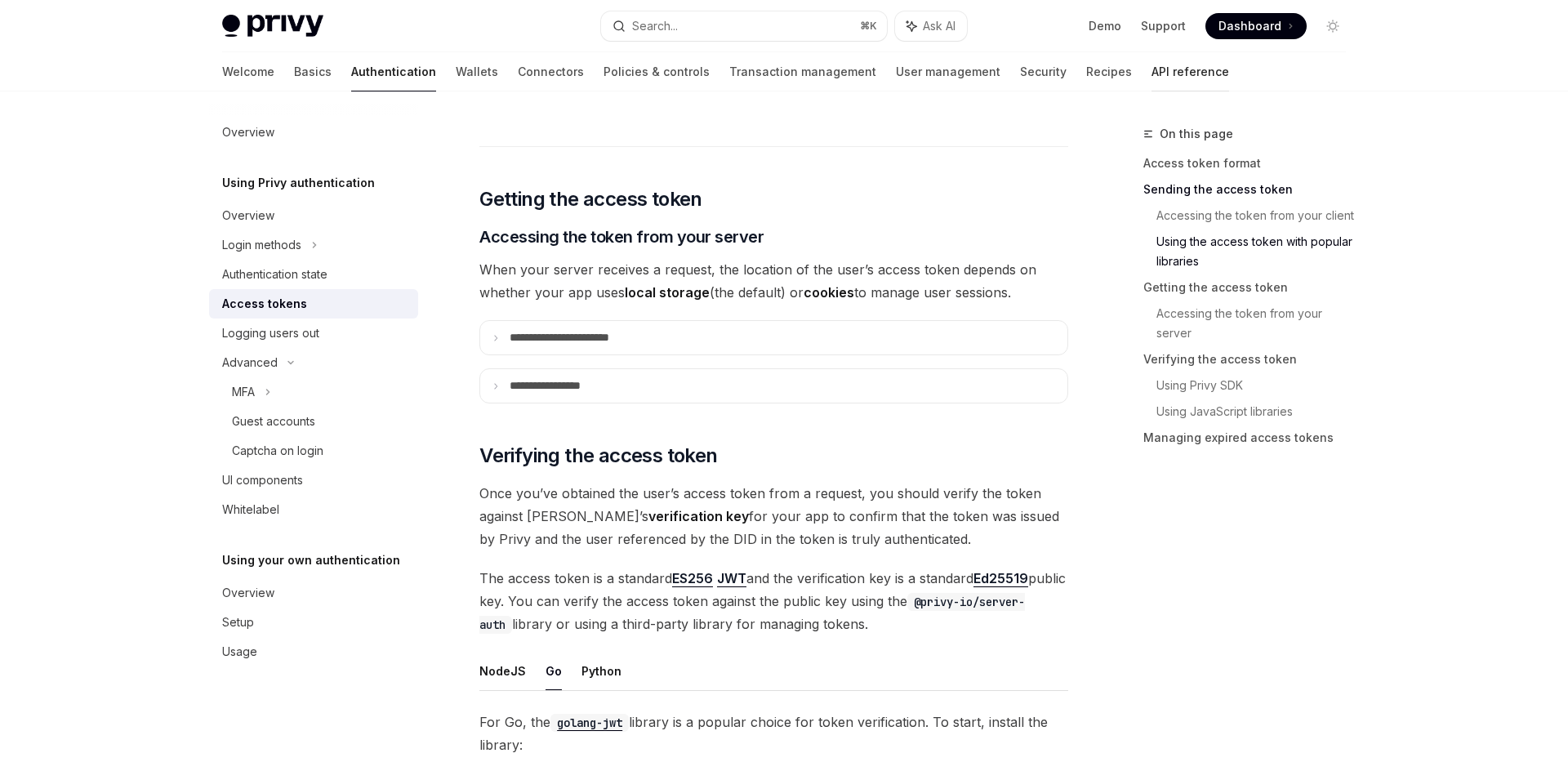
click at [1151, 75] on link "API reference" at bounding box center [1190, 72] width 78 height 39
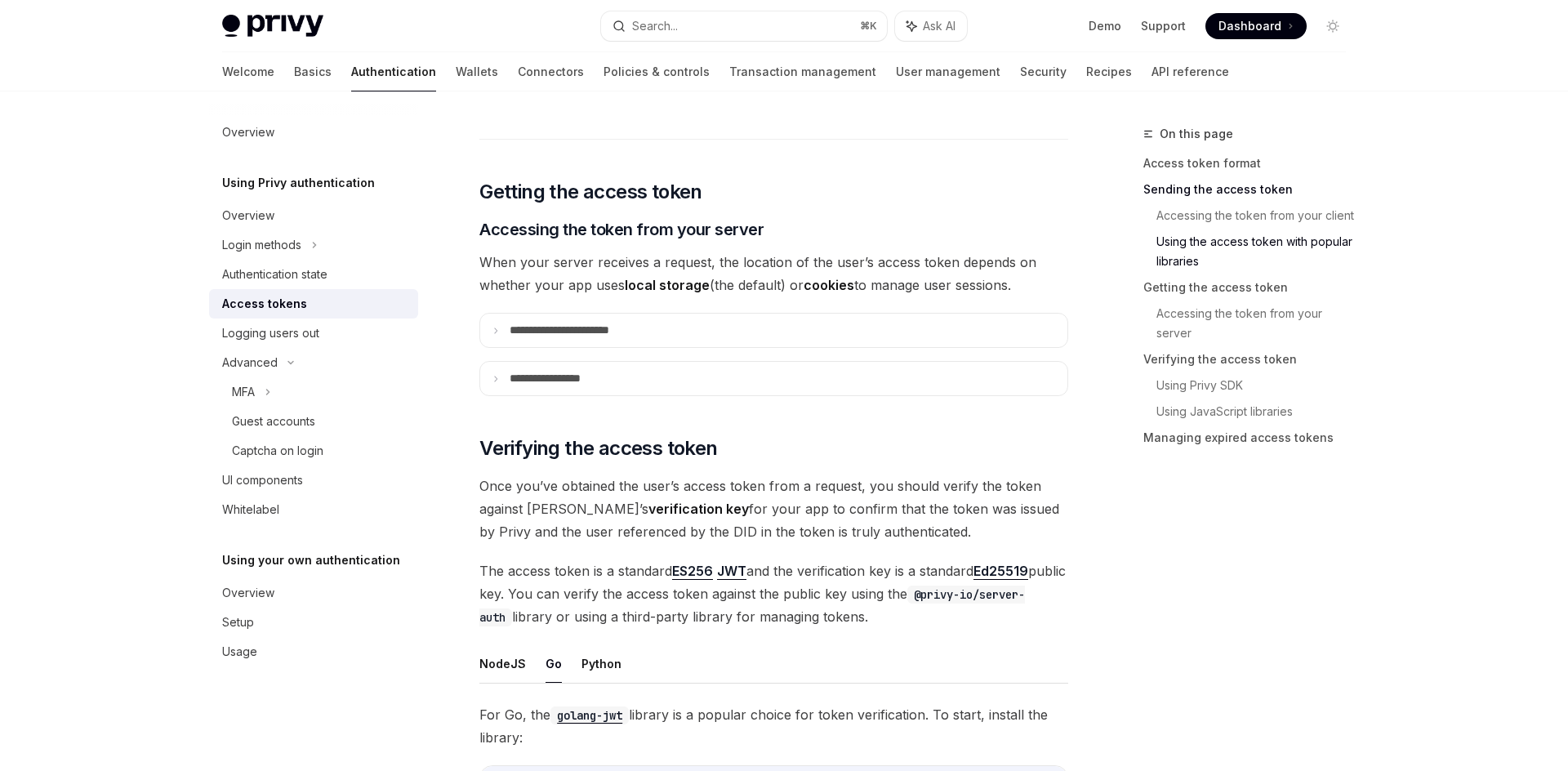
scroll to position [2016, 0]
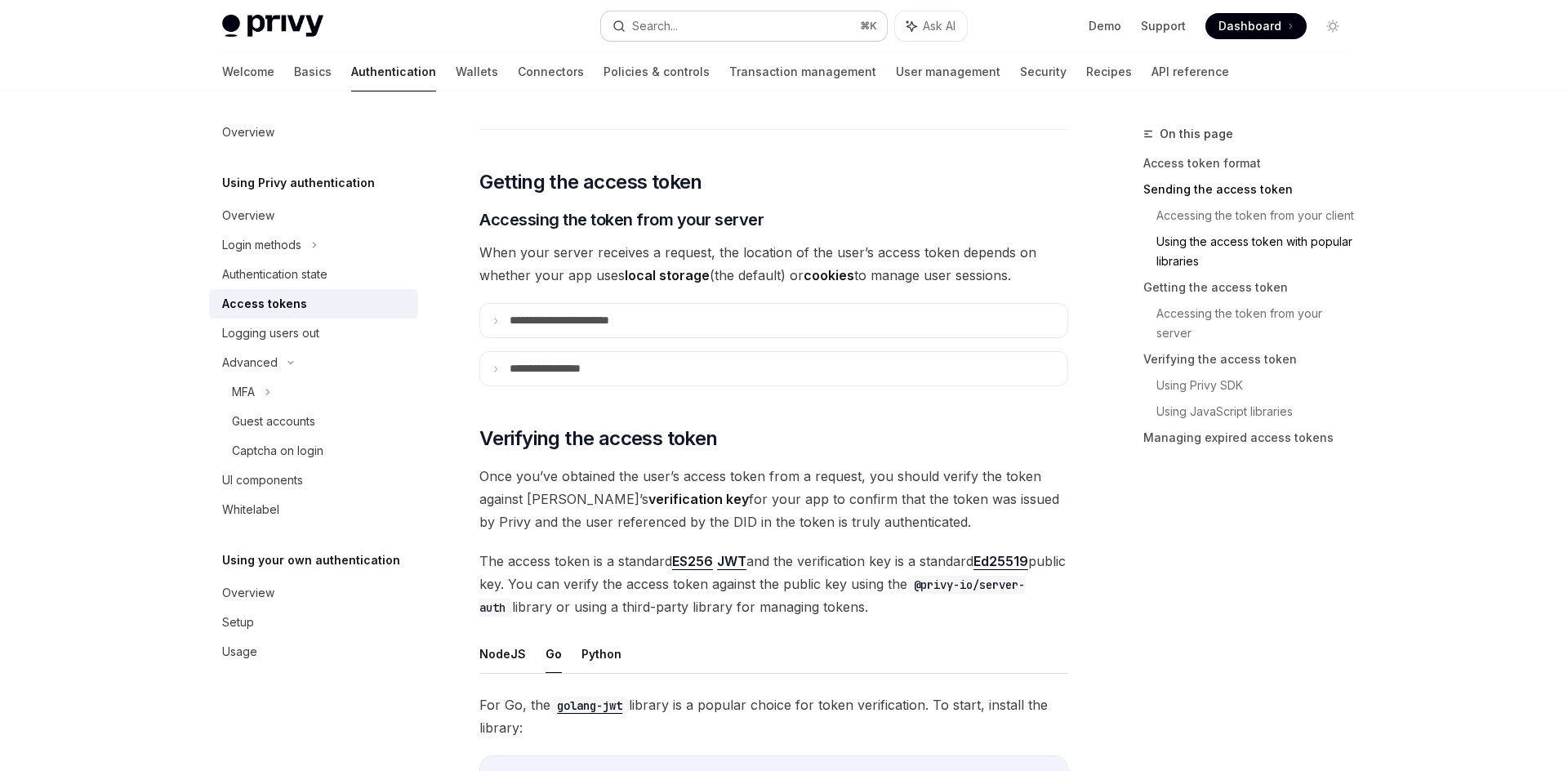
click at [715, 40] on button "Search... ⌘ K" at bounding box center [744, 27] width 286 height 30
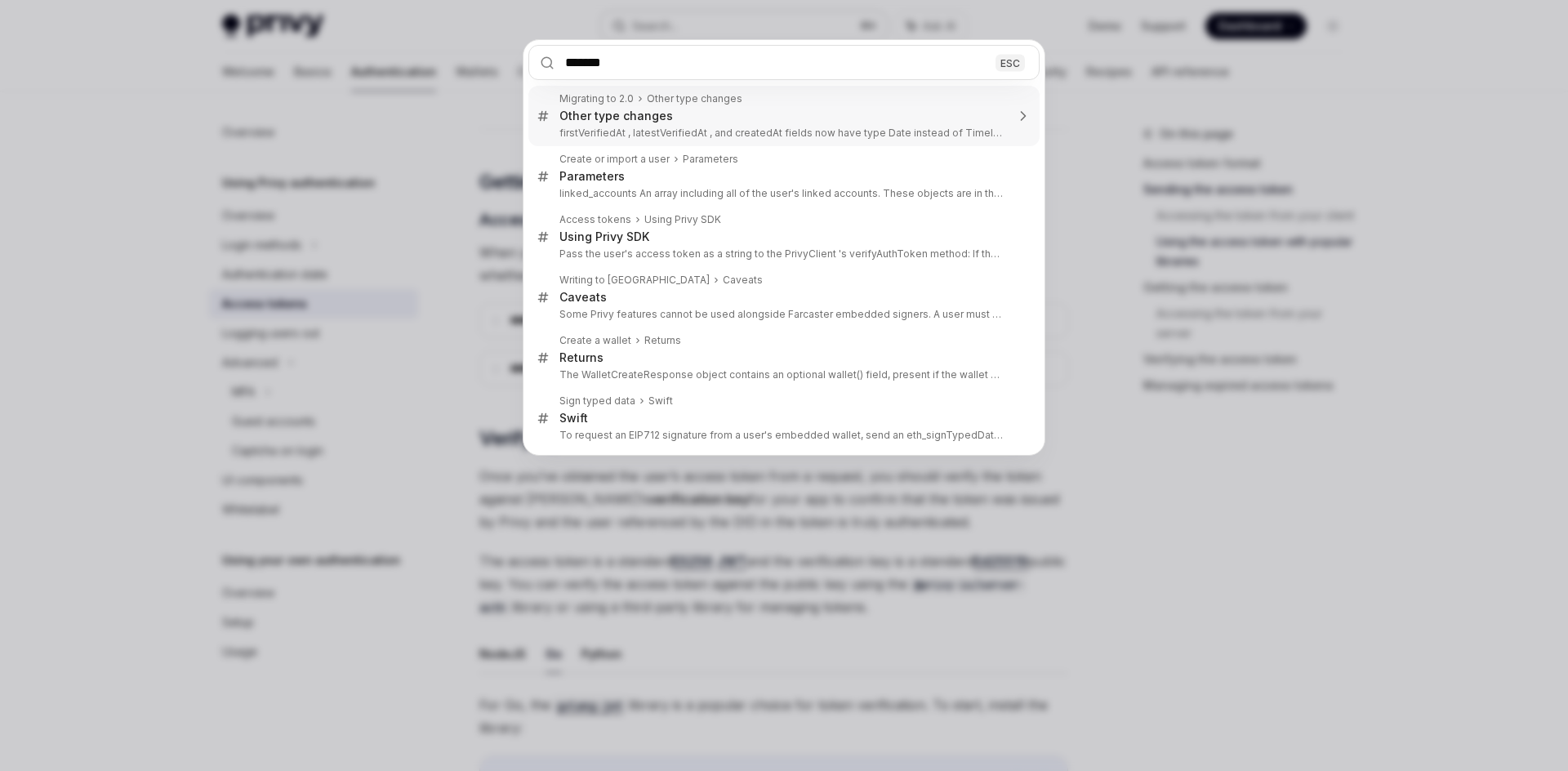
type input "********"
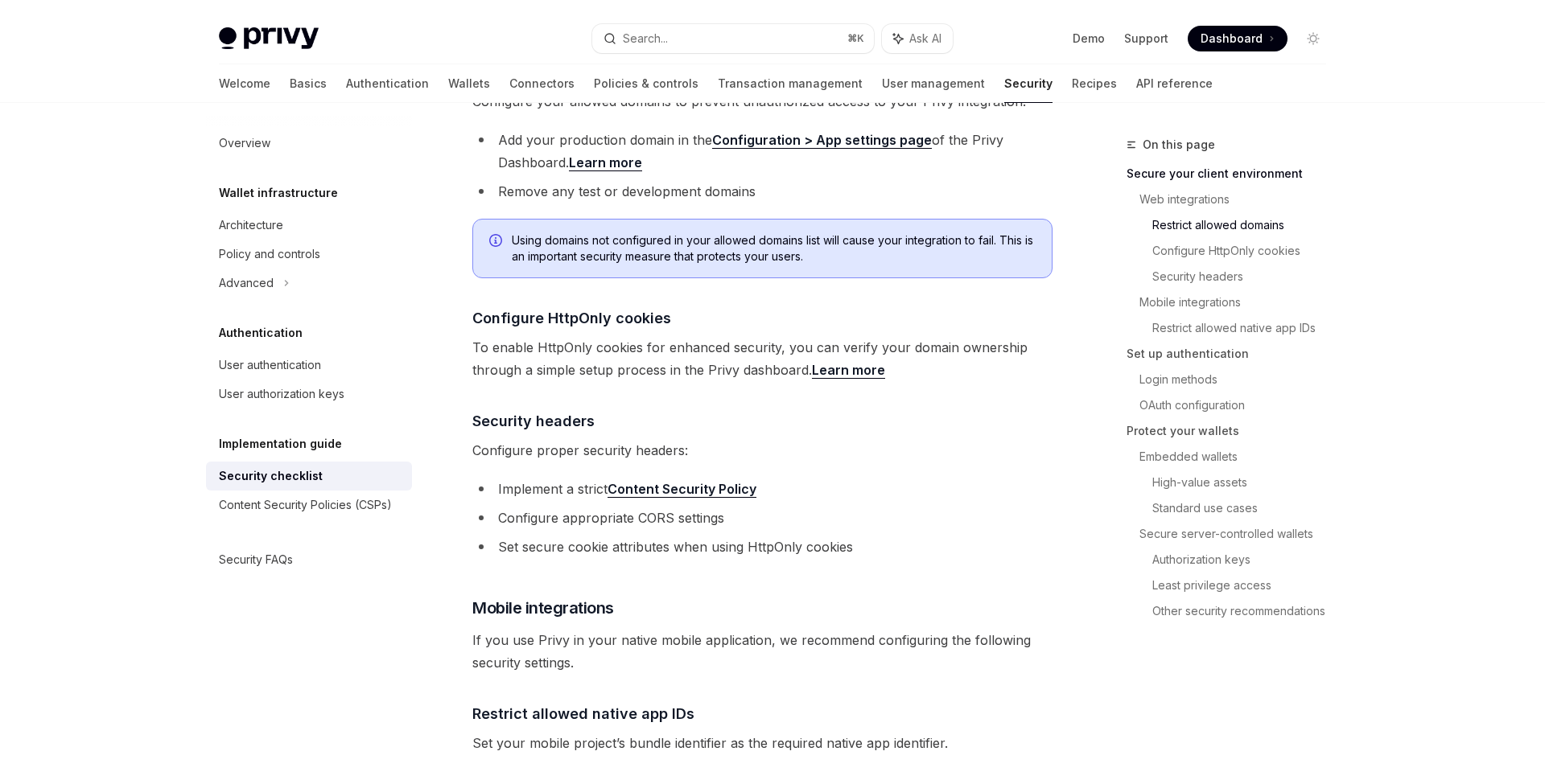
scroll to position [641, 0]
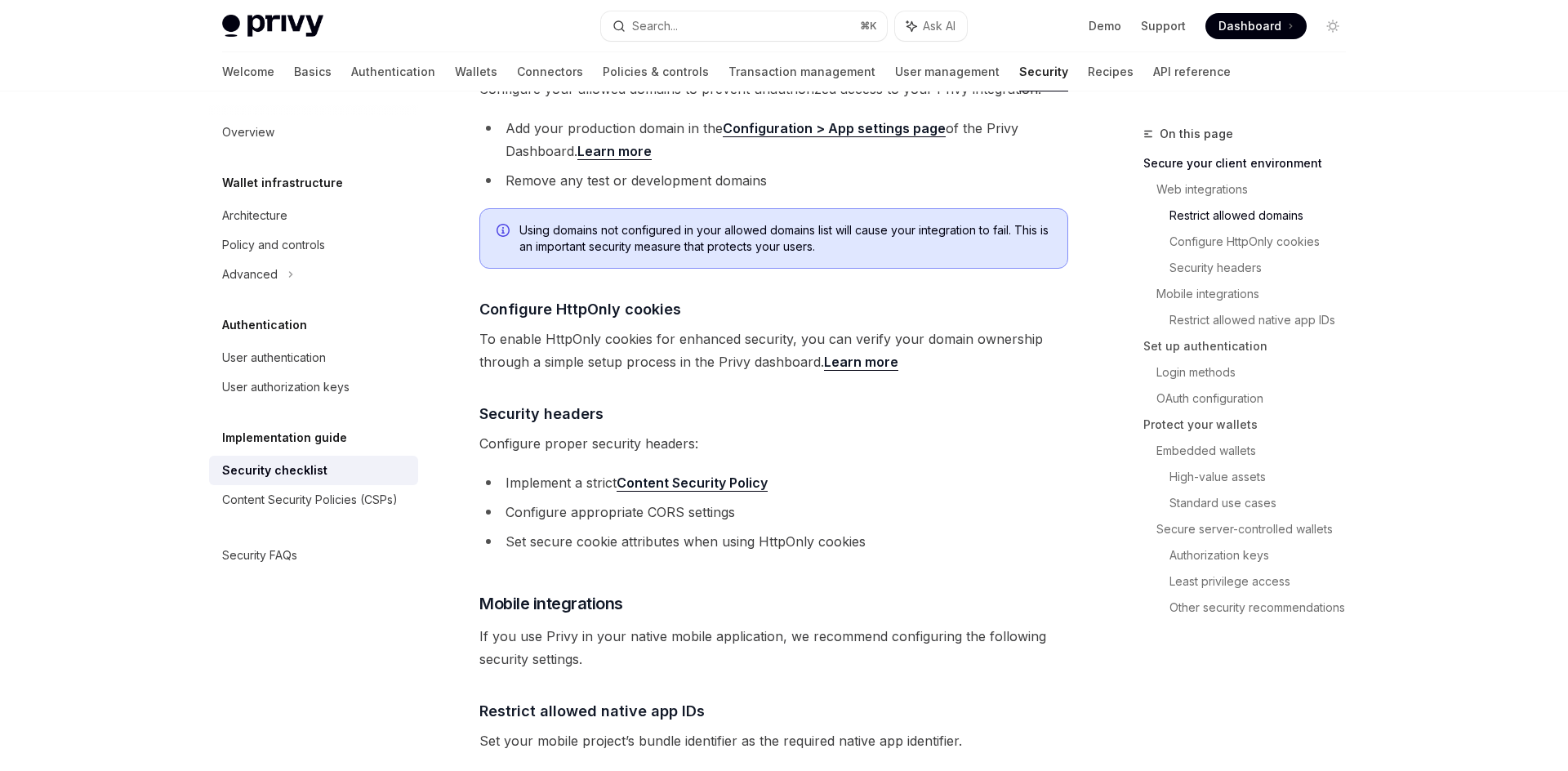
type textarea "*"
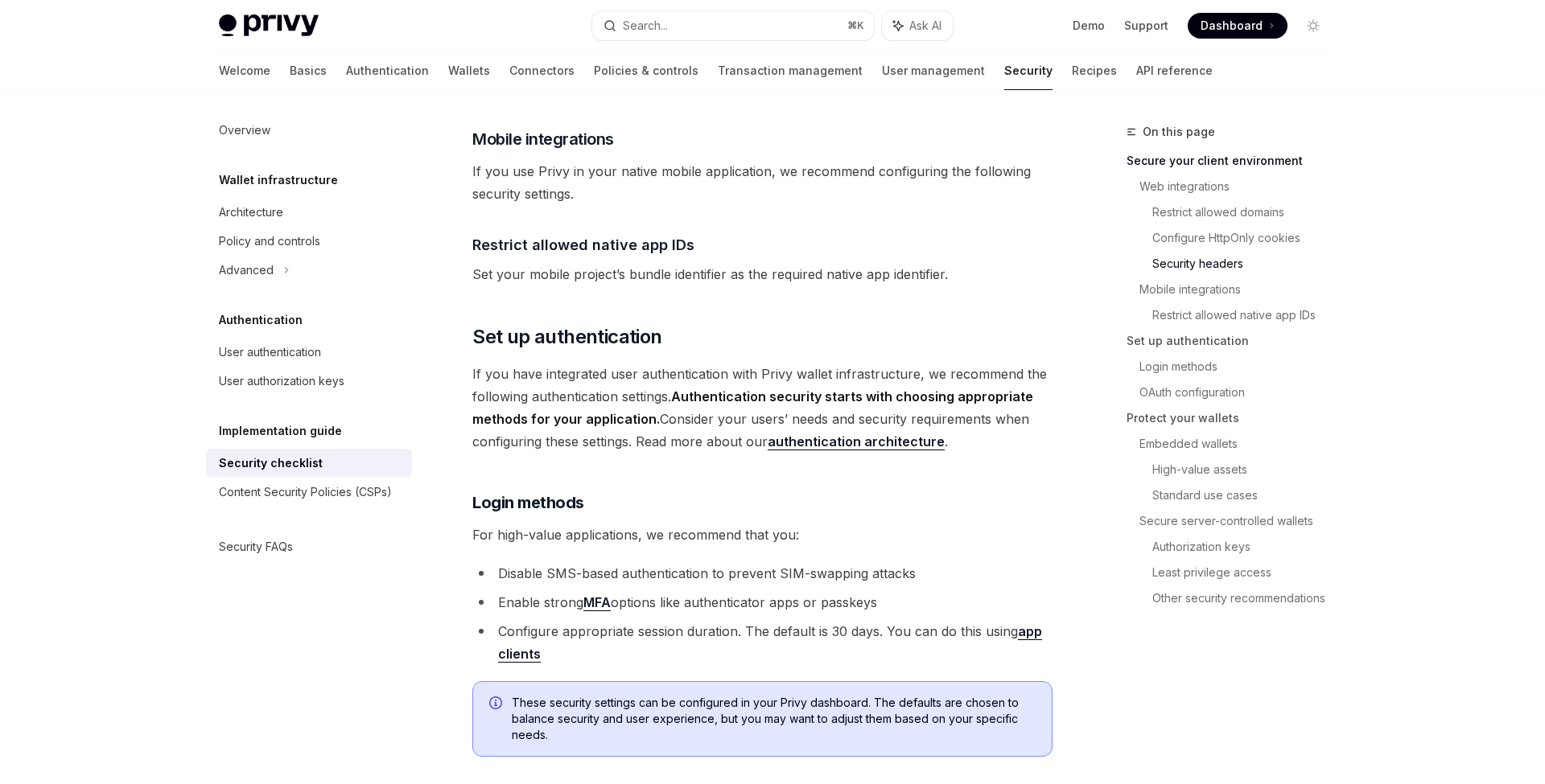
scroll to position [1098, 0]
click at [900, 432] on link "authentication architecture" at bounding box center [856, 440] width 177 height 16
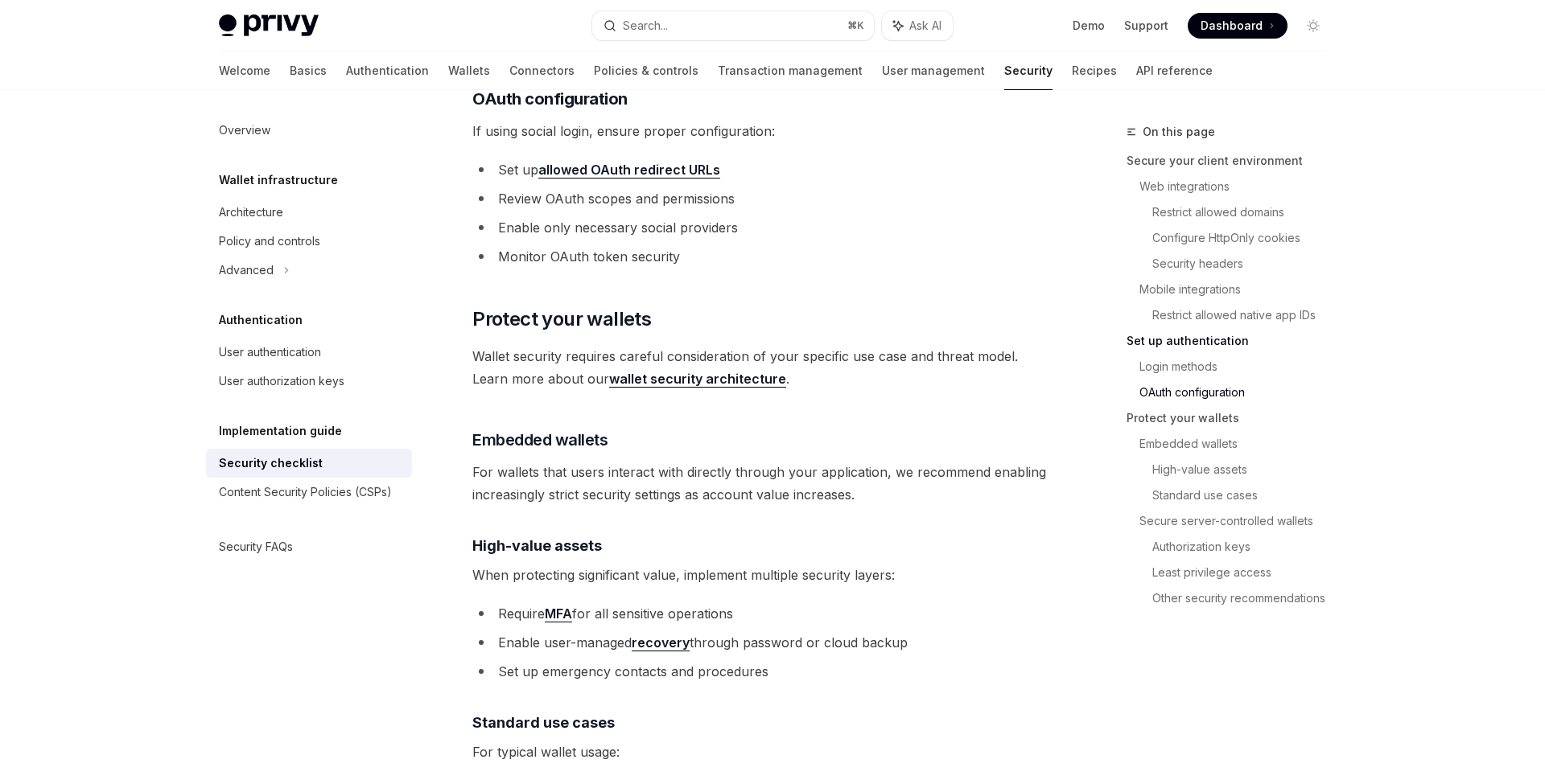
scroll to position [1806, 0]
drag, startPoint x: 505, startPoint y: 454, endPoint x: 690, endPoint y: 451, distance: 185.0
click at [690, 459] on span "For wallets that users interact with directly through your application, we reco…" at bounding box center [763, 481] width 580 height 45
click at [767, 482] on div "Privy is a powerful library that enables you to provision powerful non-custodia…" at bounding box center [763, 396] width 580 height 3998
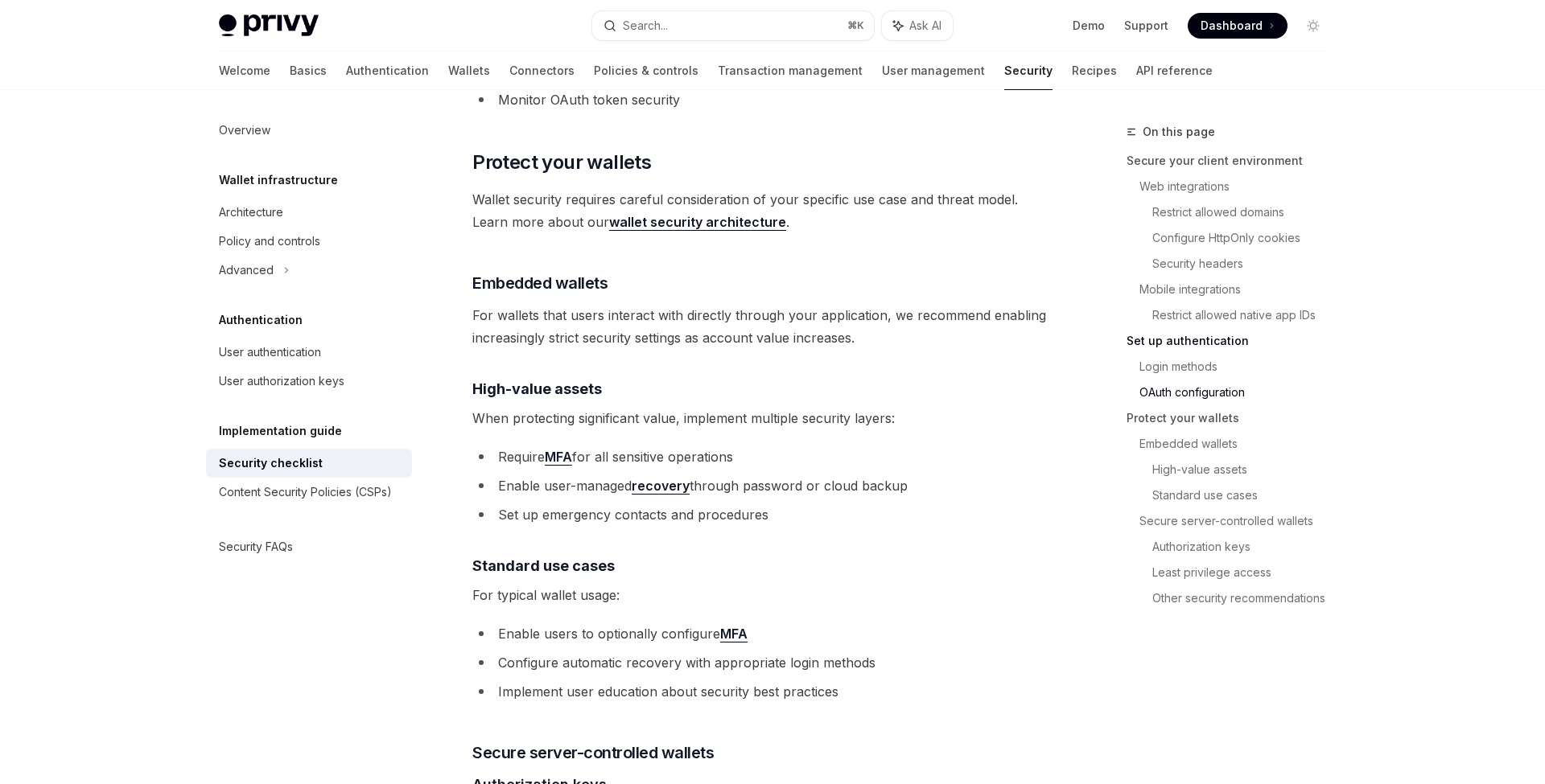
scroll to position [1964, 0]
click at [735, 212] on link "wallet security architecture" at bounding box center [698, 219] width 177 height 16
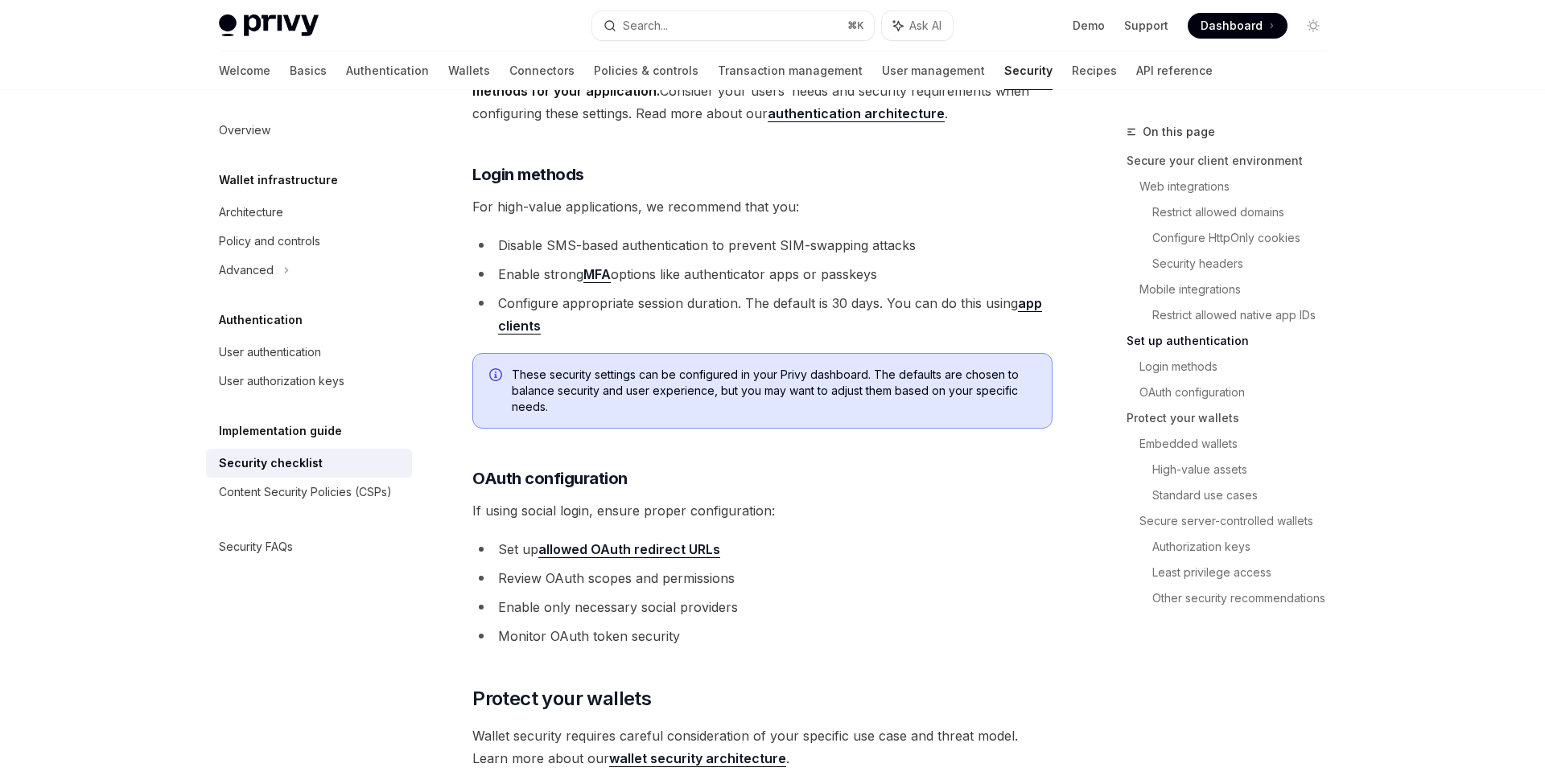
scroll to position [1424, 0]
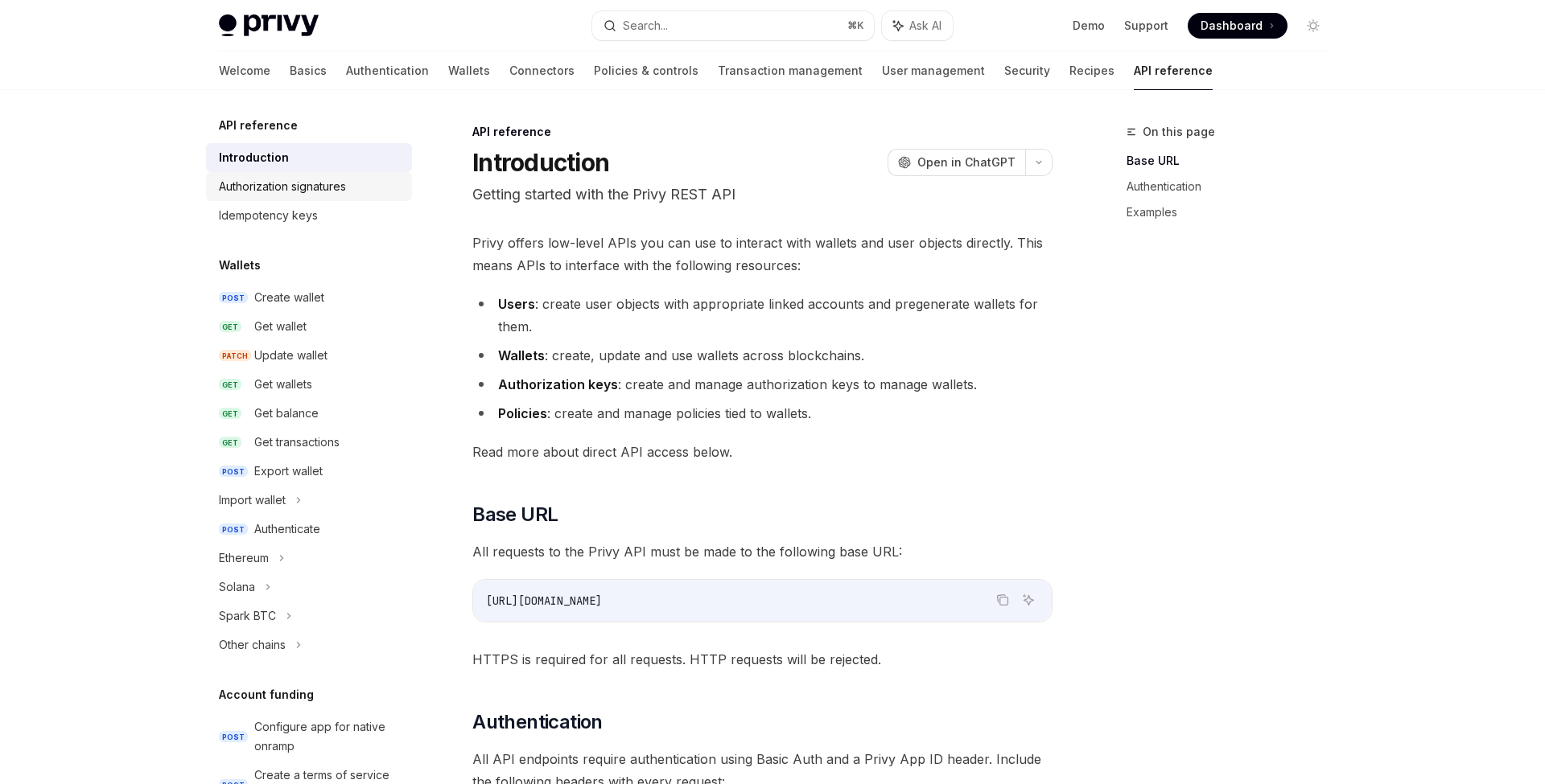
click at [321, 191] on div "Authorization signatures" at bounding box center [282, 186] width 127 height 19
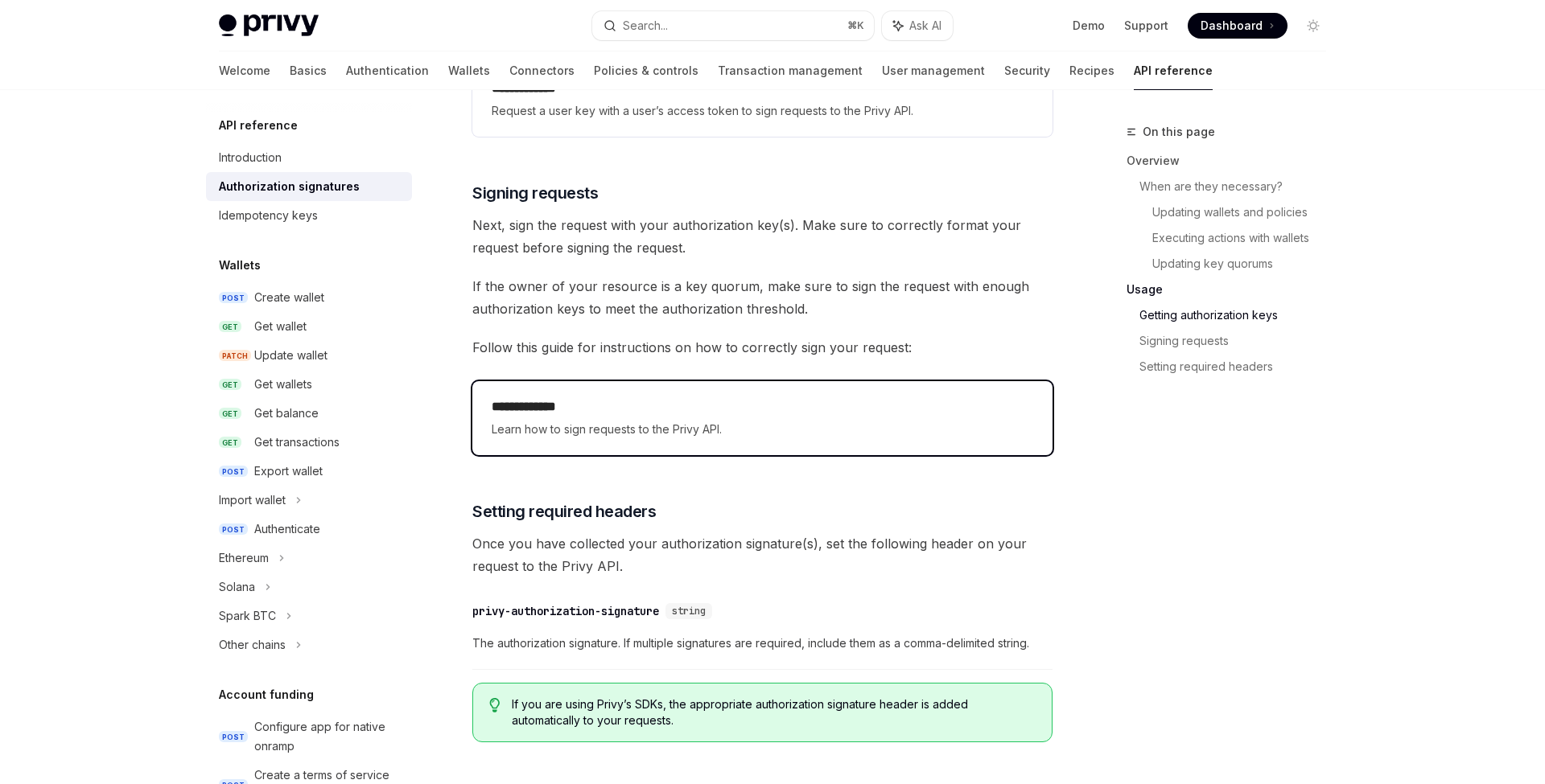
scroll to position [2585, 0]
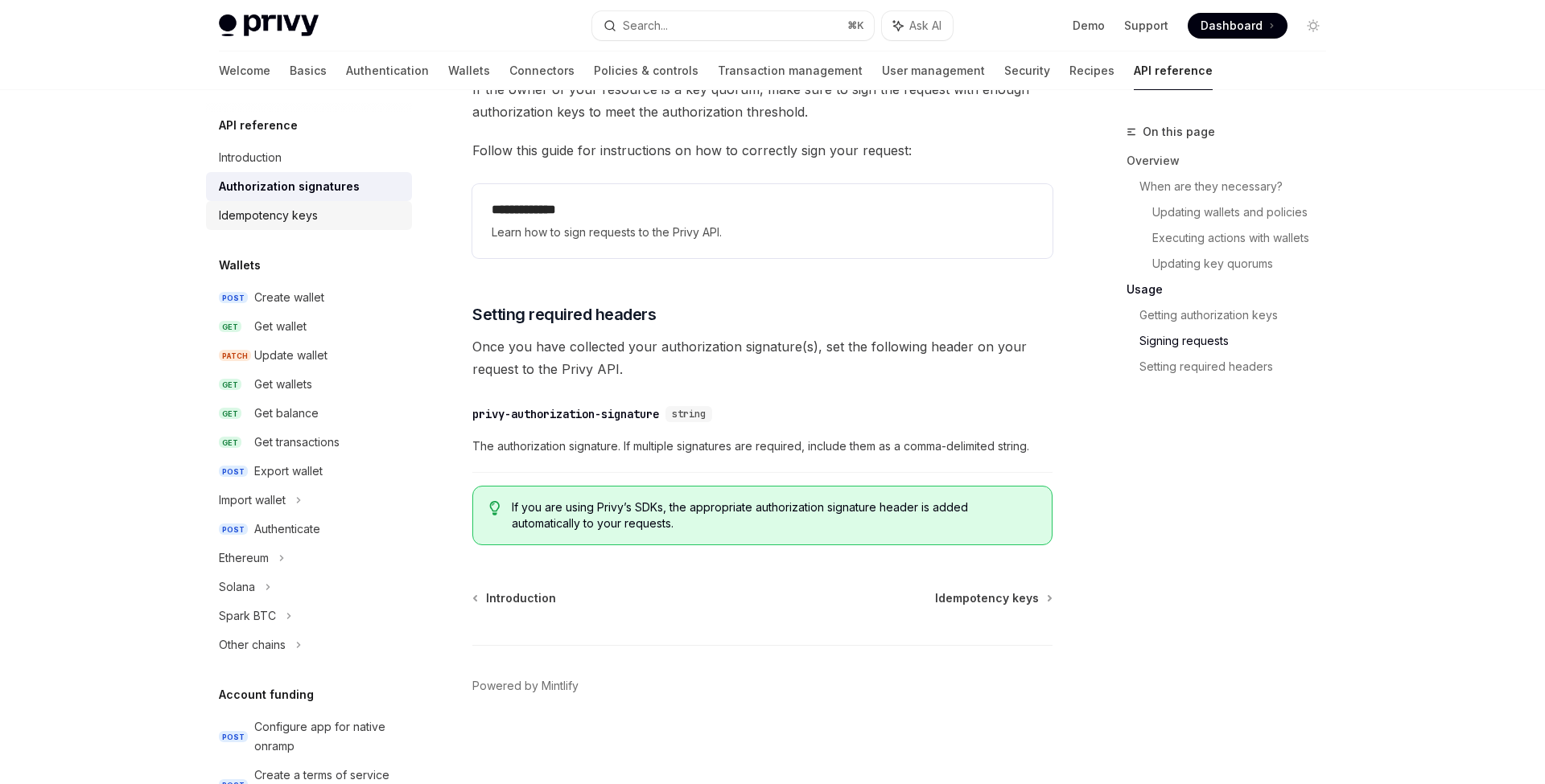
click at [261, 214] on div "Idempotency keys" at bounding box center [269, 215] width 99 height 19
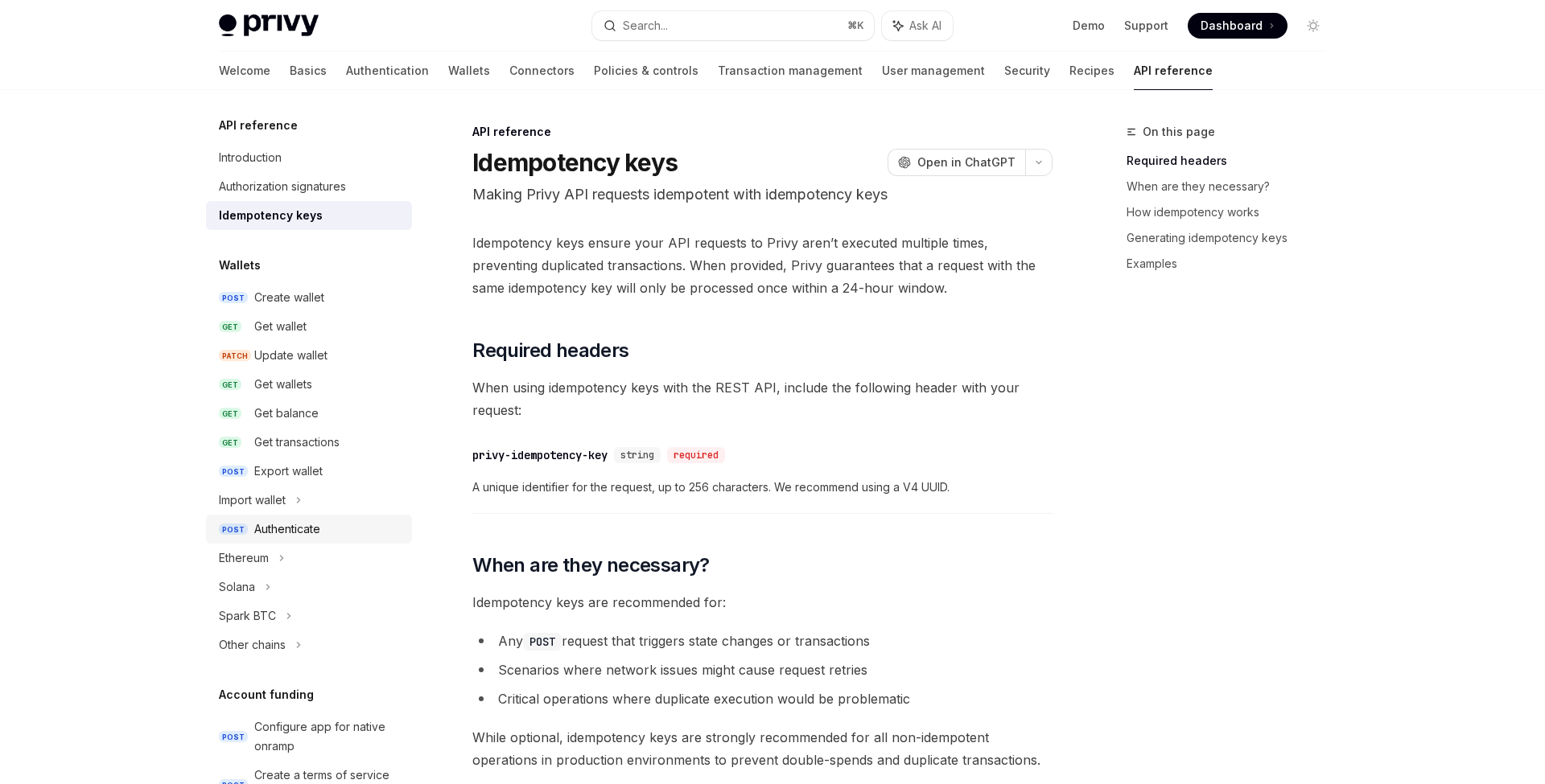
click at [331, 530] on div "Authenticate" at bounding box center [328, 530] width 148 height 19
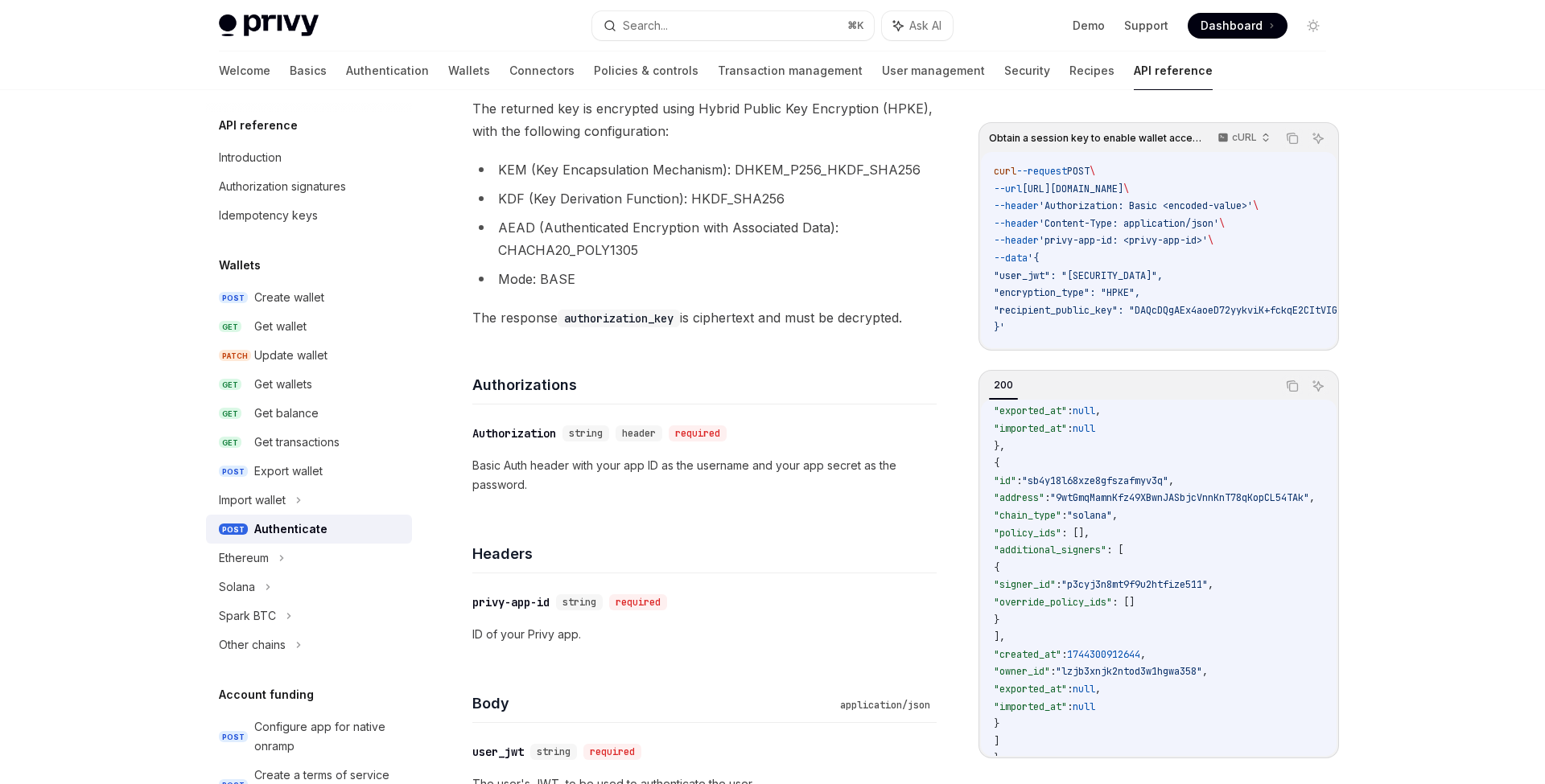
scroll to position [400, 0]
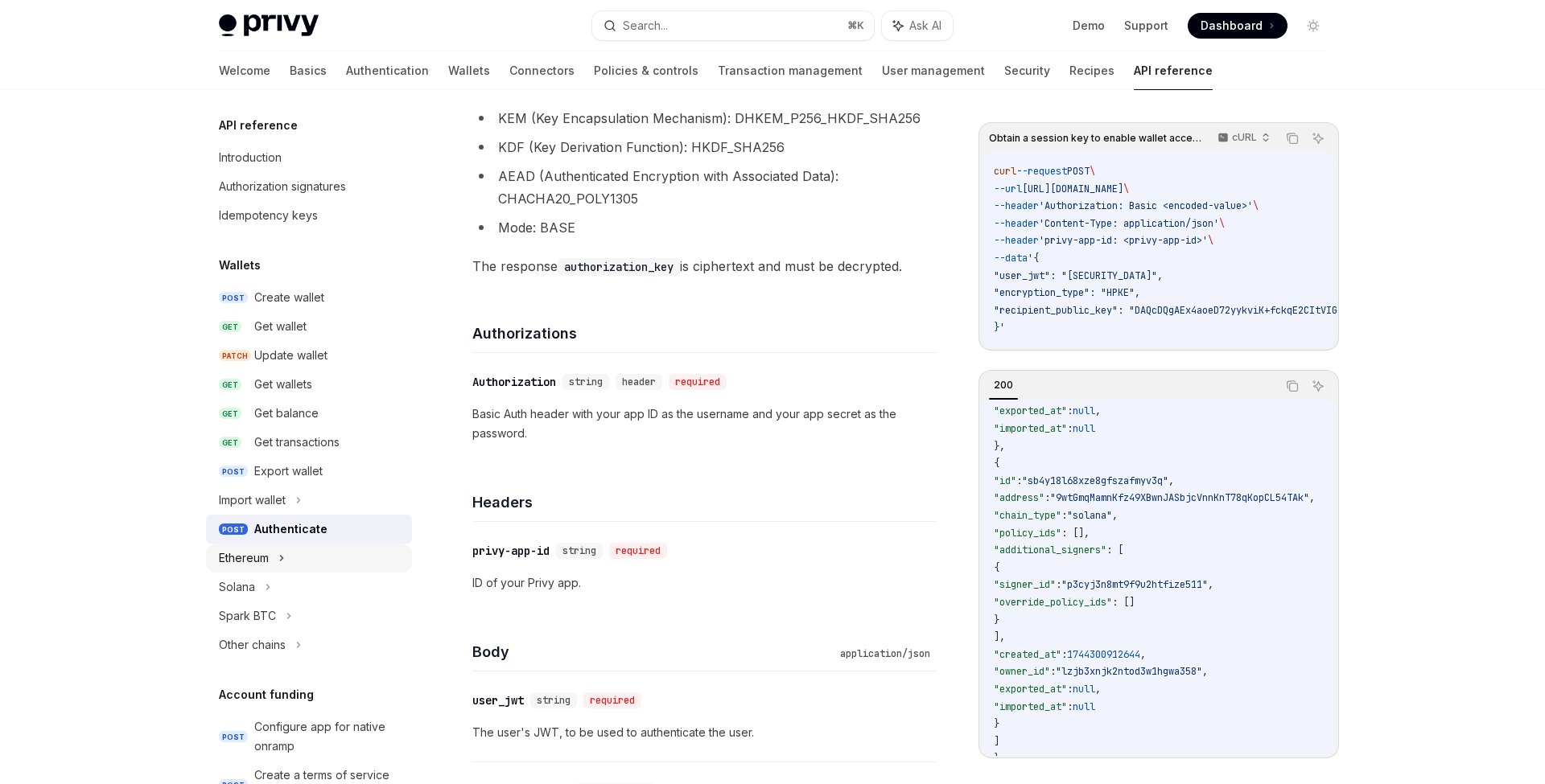
click at [287, 554] on div "Ethereum" at bounding box center [309, 558] width 206 height 29
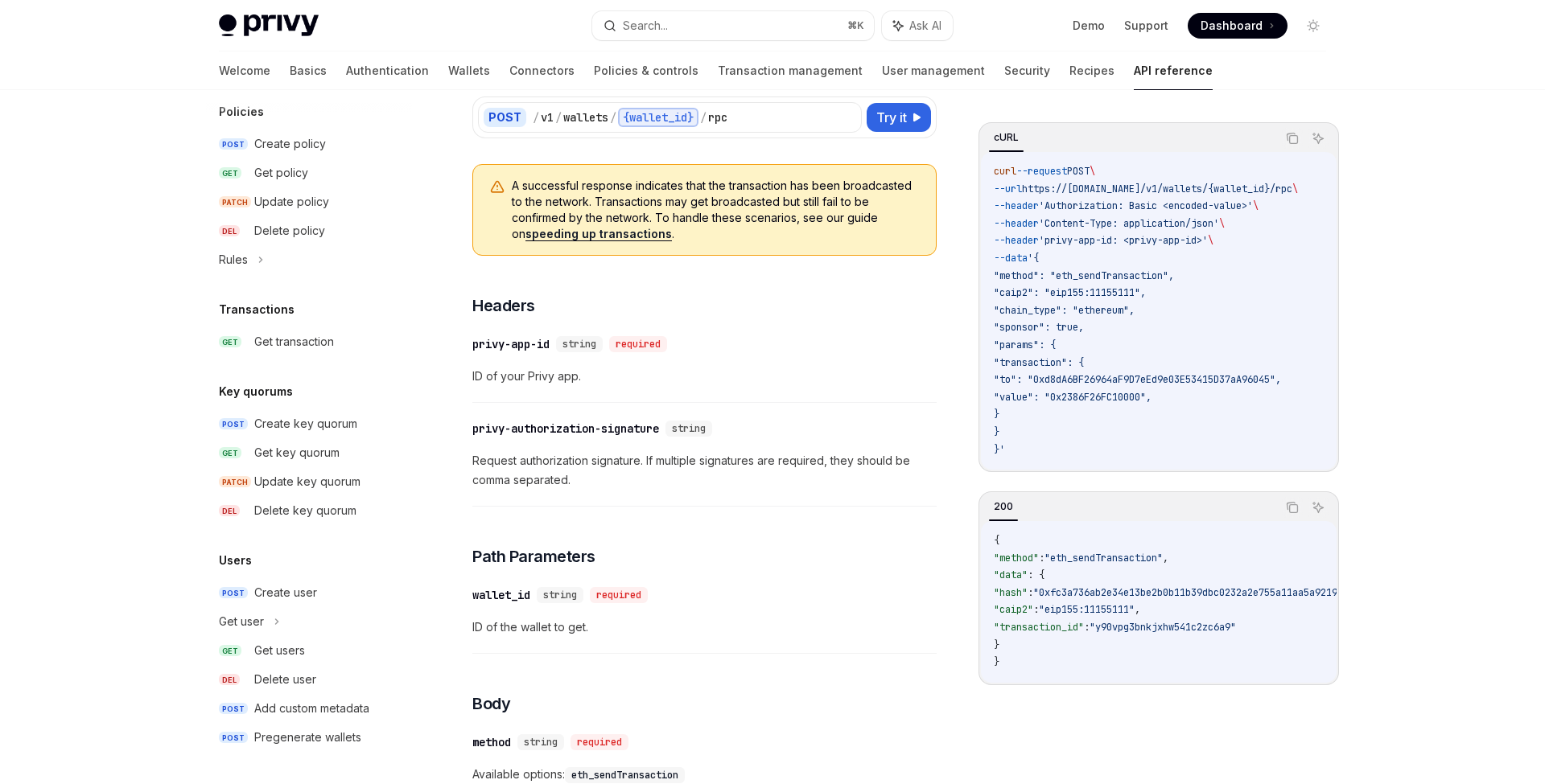
scroll to position [133, 0]
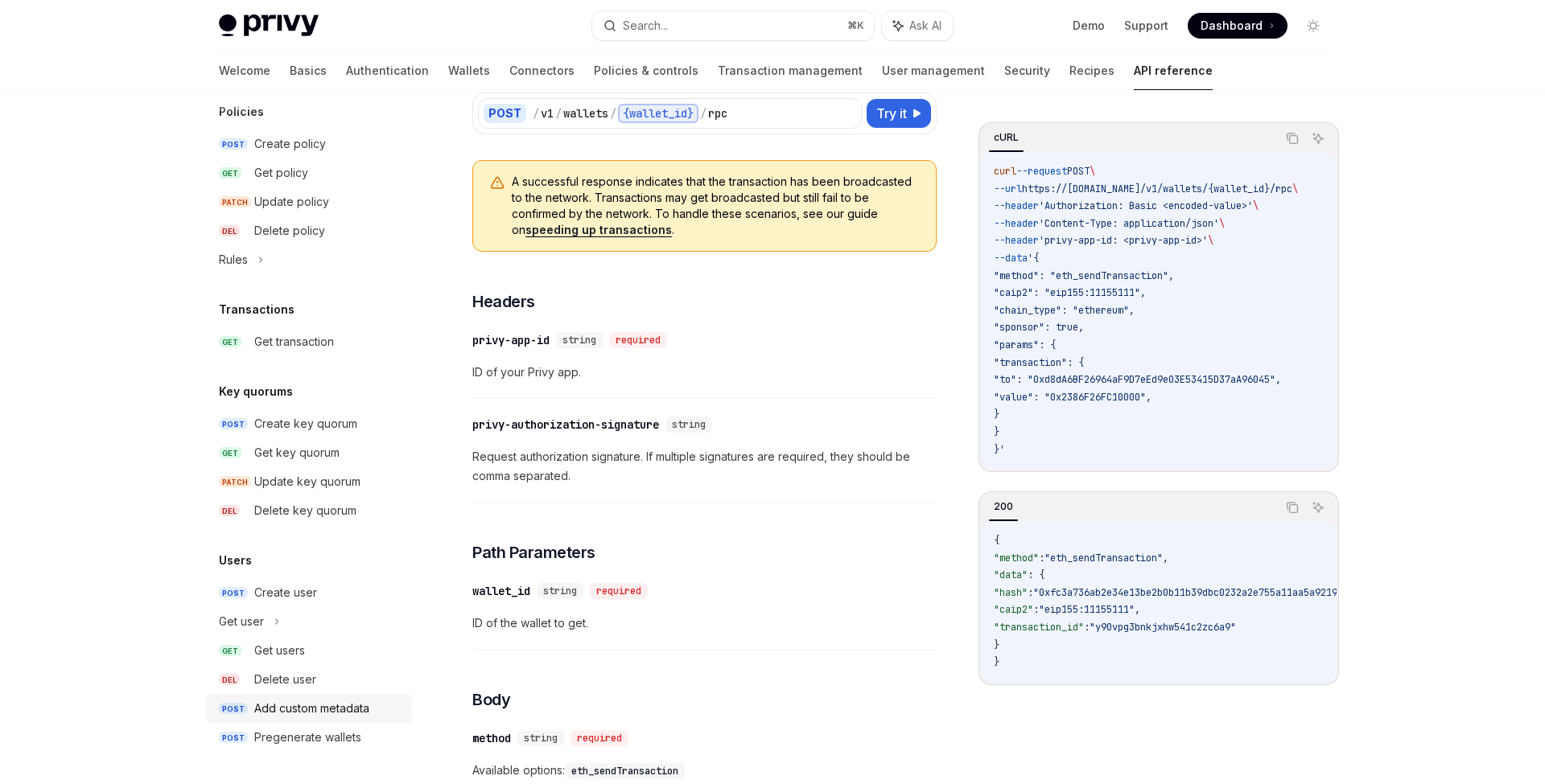
click at [355, 716] on div "Add custom metadata" at bounding box center [312, 708] width 115 height 19
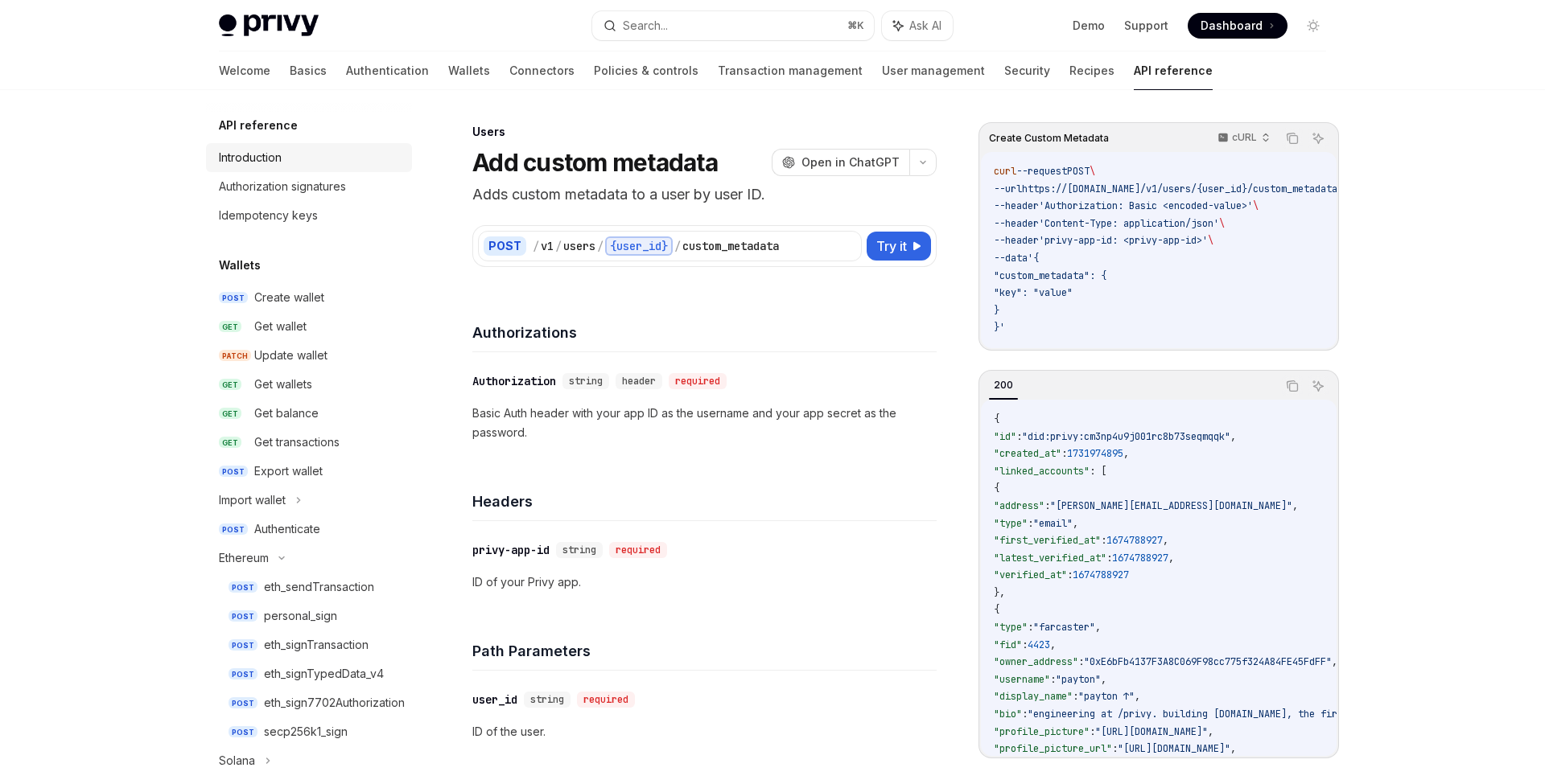
click at [327, 164] on div "Introduction" at bounding box center [311, 158] width 183 height 19
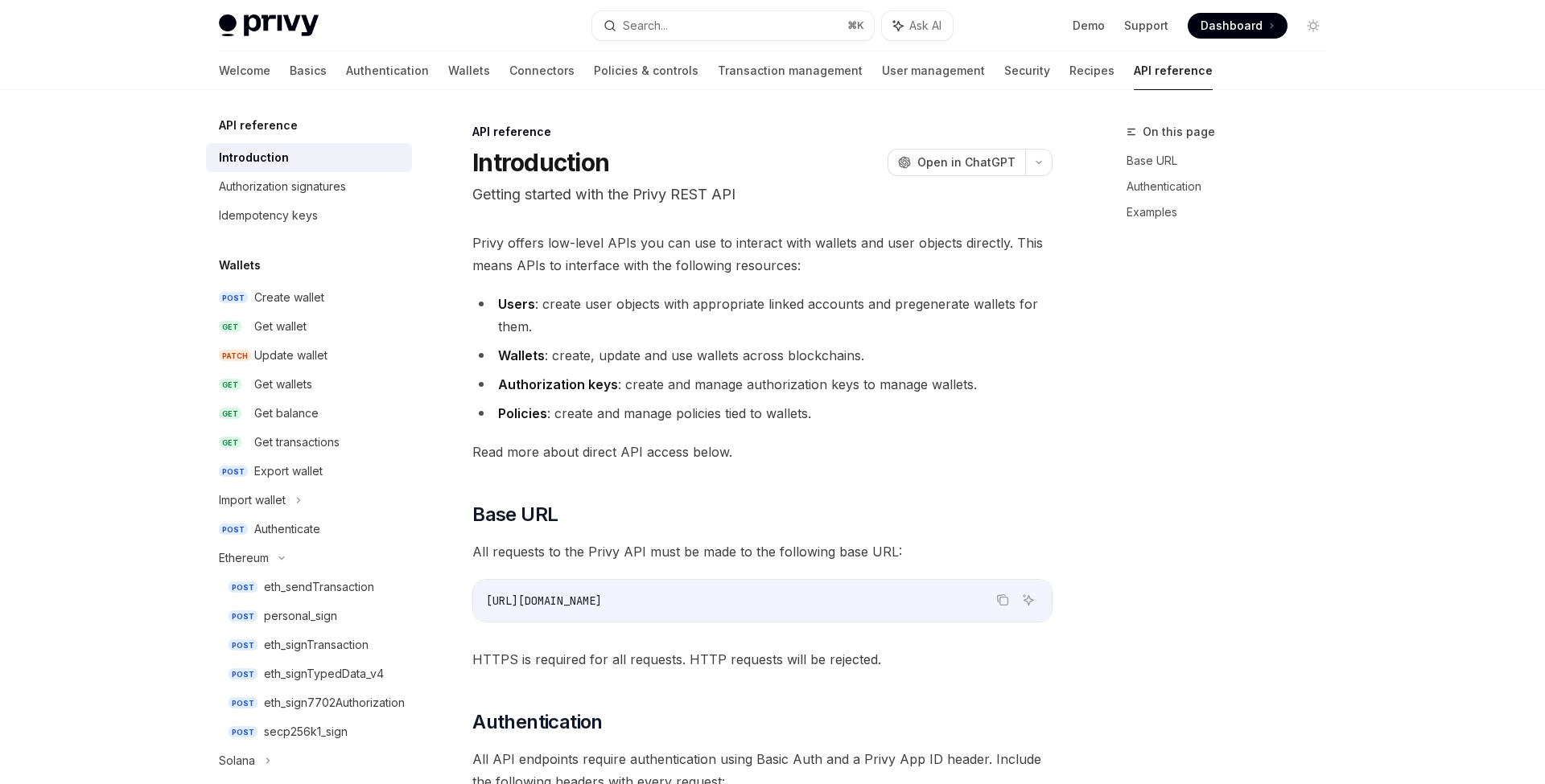
type textarea "*"
click at [972, 167] on span "Open in ChatGPT" at bounding box center [966, 162] width 98 height 16
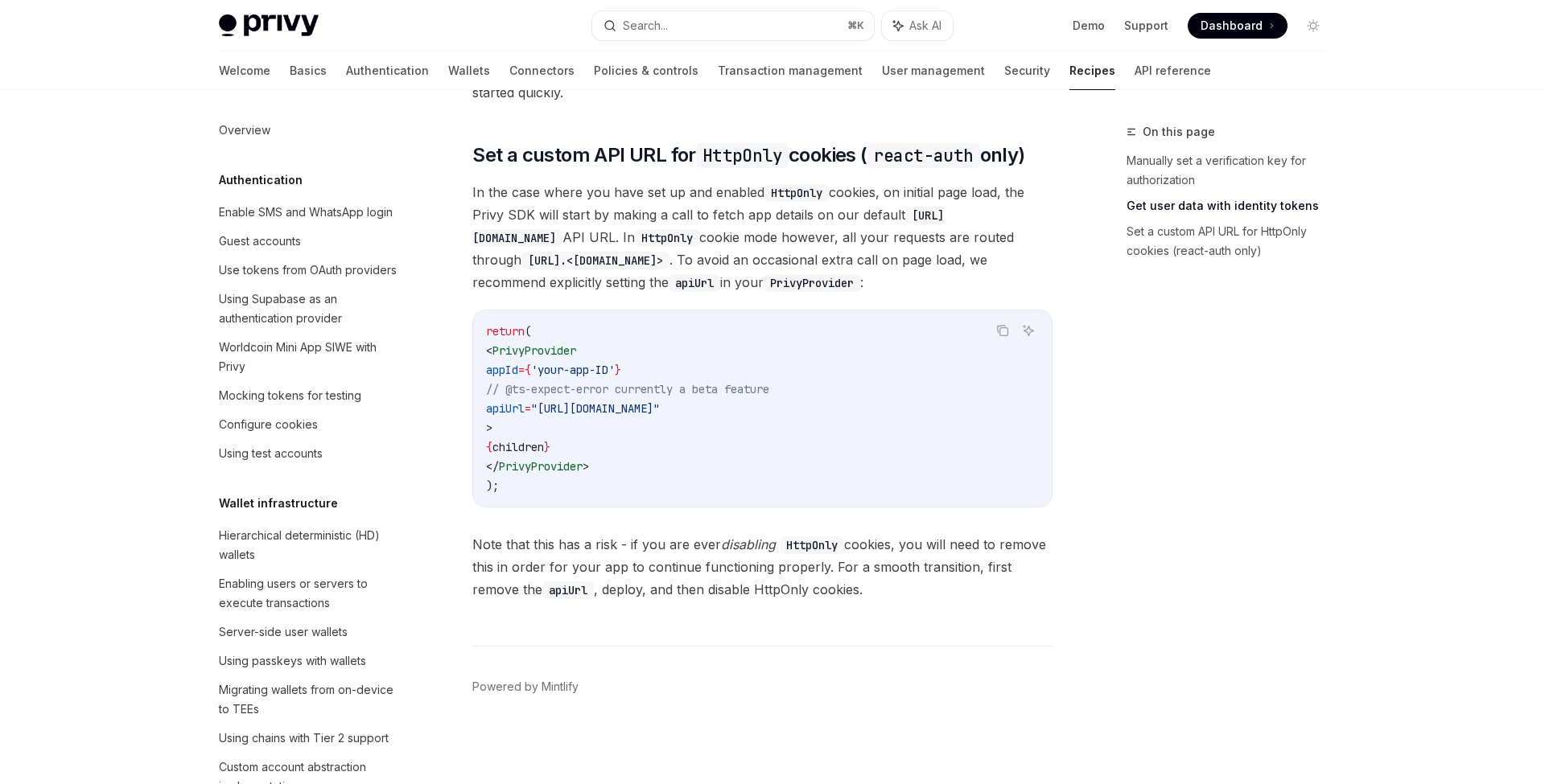
scroll to position [711, 0]
click at [668, 502] on div "return ( < PrivyProvider appId = { 'your-app-ID' } // @ts-expect-error currentl…" at bounding box center [762, 408] width 578 height 196
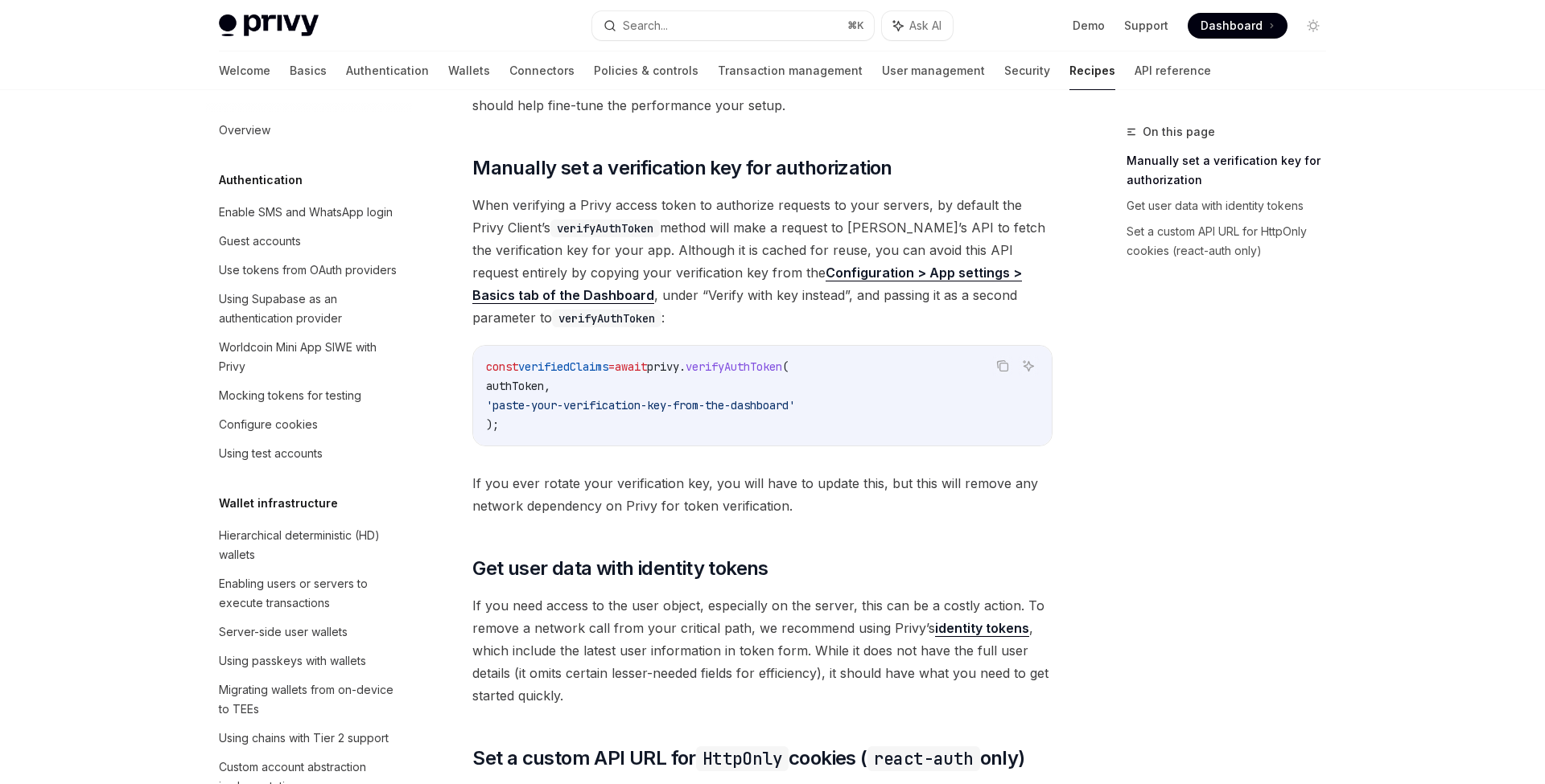
scroll to position [108, 0]
click at [960, 629] on link "identity tokens" at bounding box center [981, 627] width 94 height 16
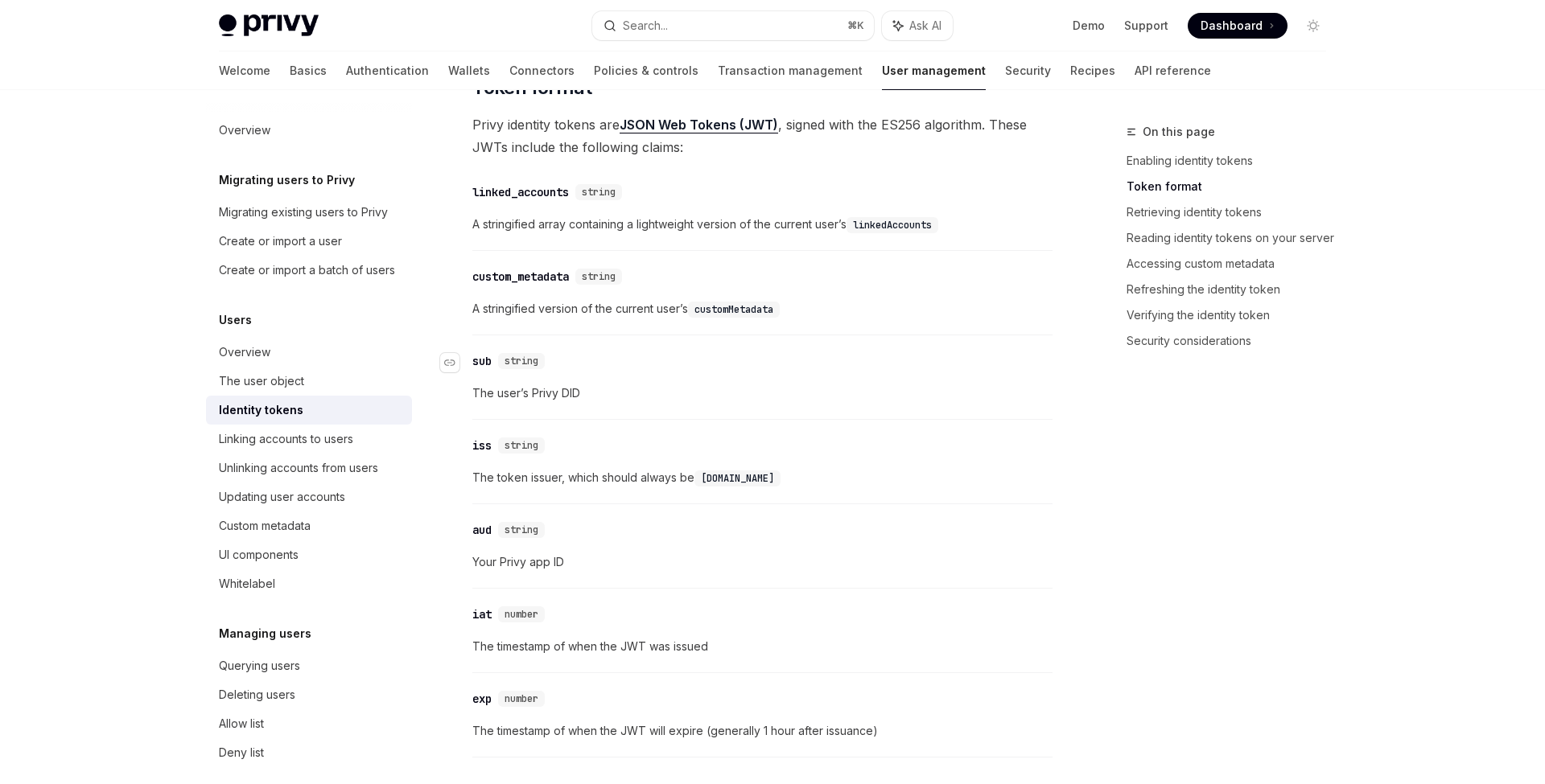
scroll to position [670, 0]
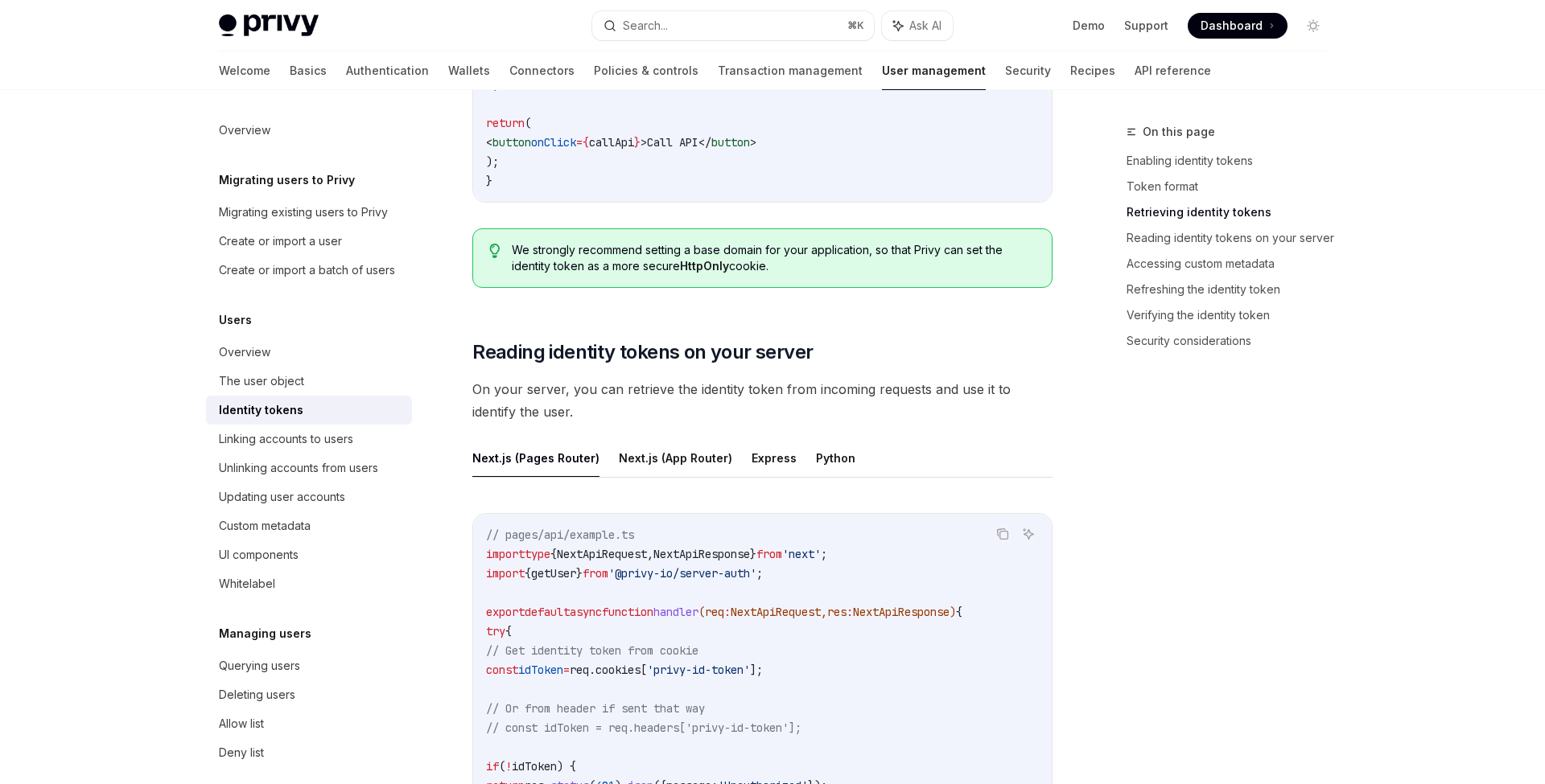
scroll to position [1858, 0]
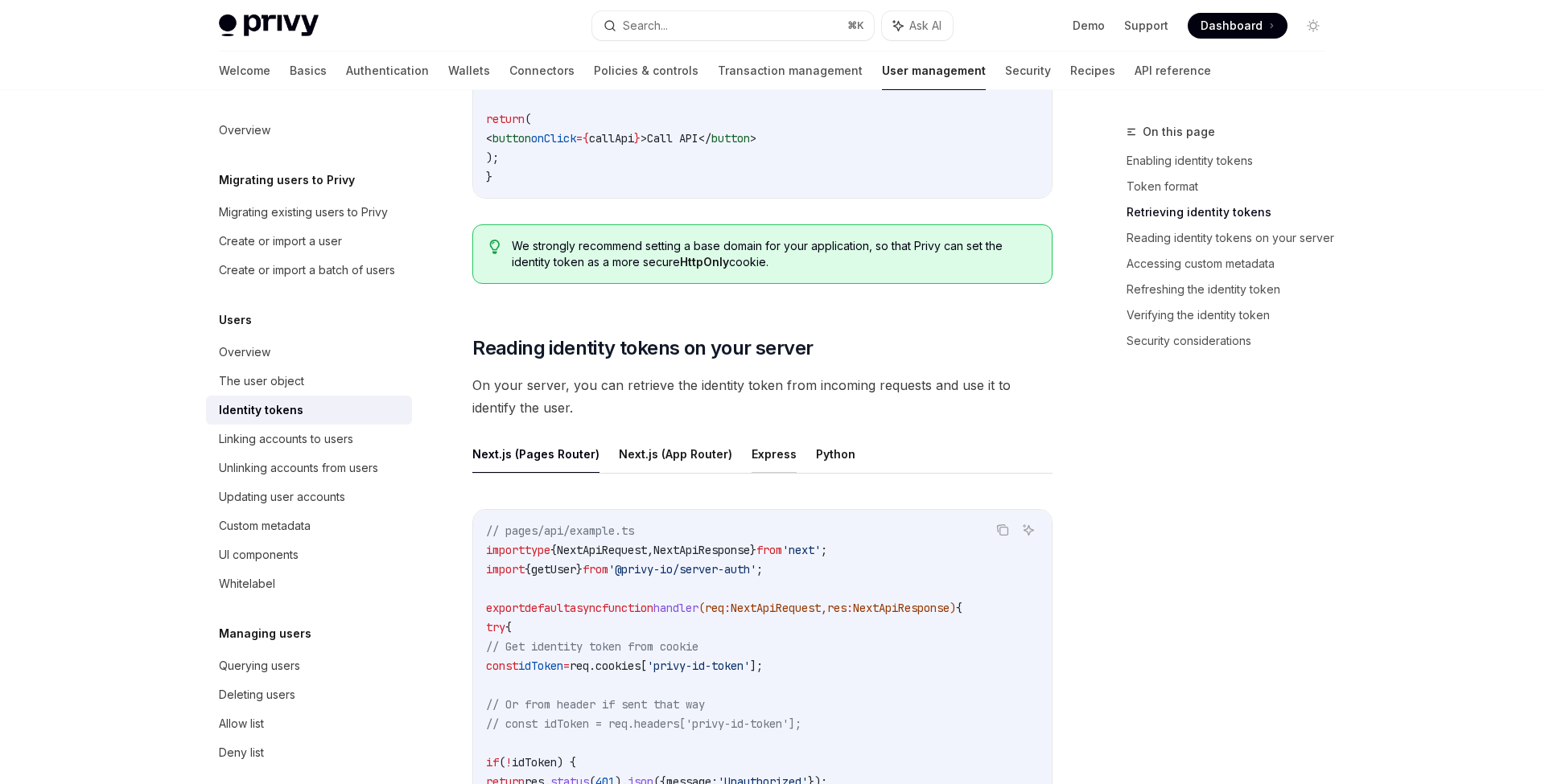
click at [773, 456] on button "Express" at bounding box center [773, 454] width 45 height 38
type textarea "*"
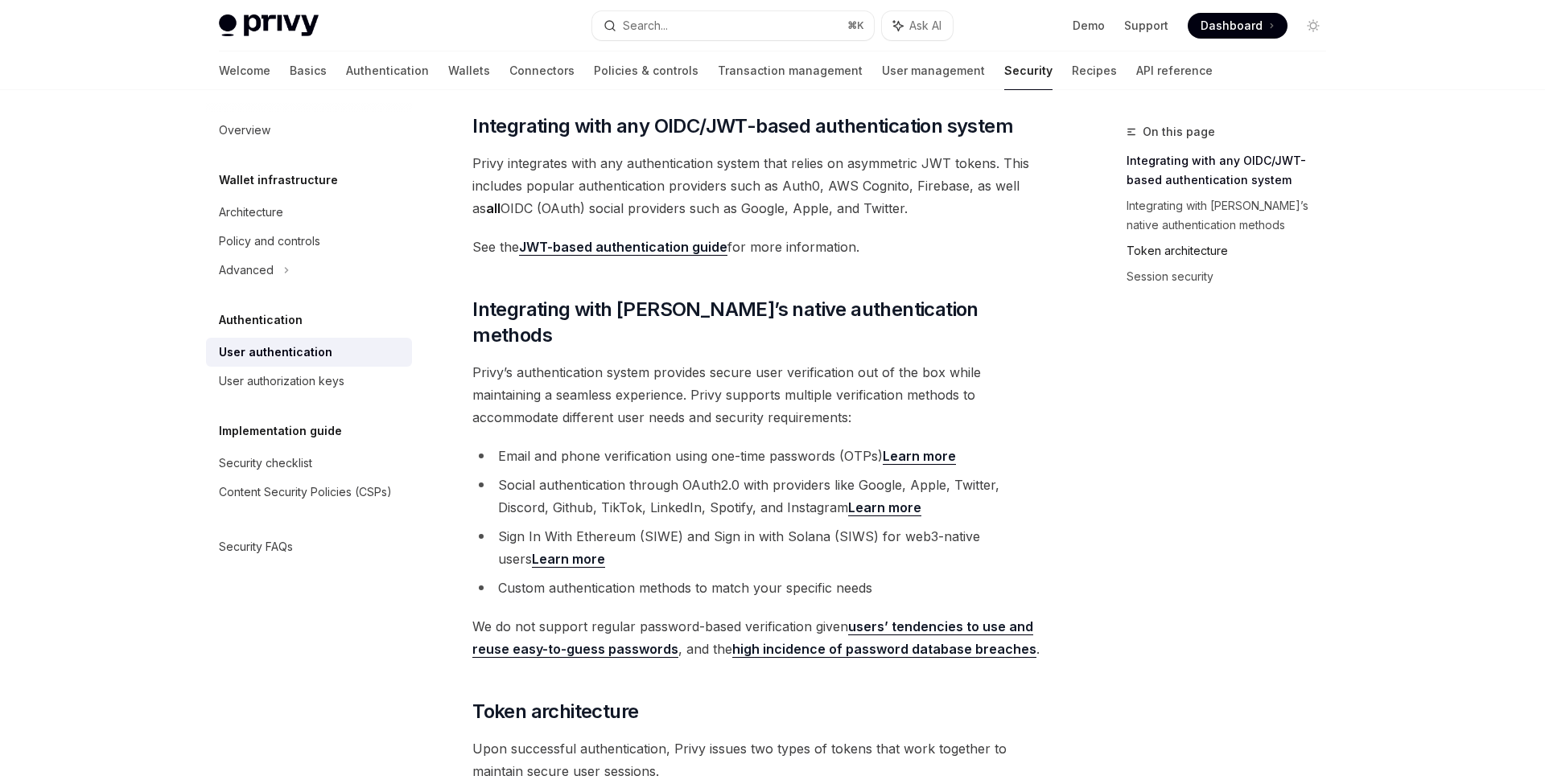
scroll to position [284, 0]
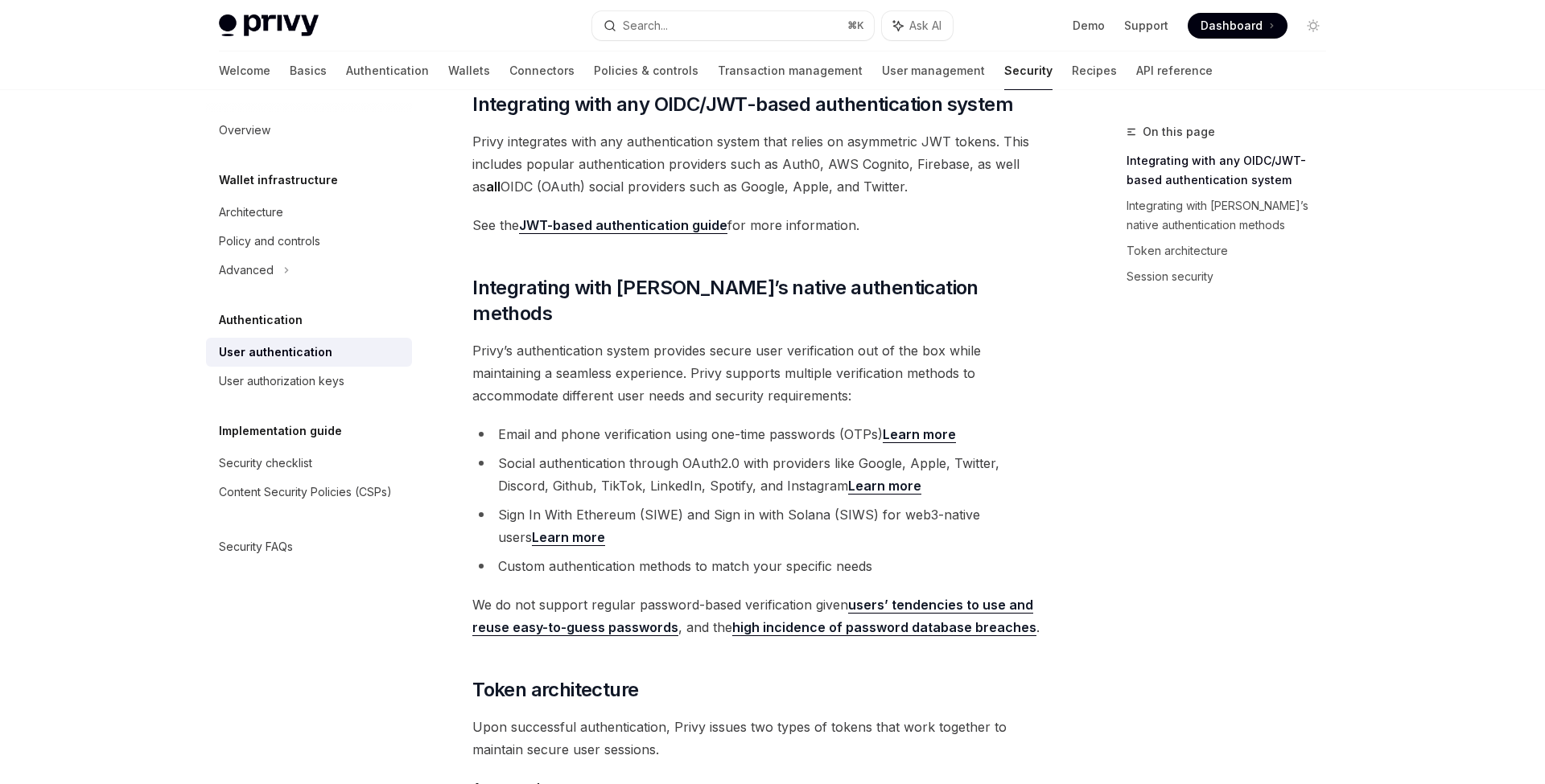
click at [1017, 619] on link "high incidence of password database breaches" at bounding box center [883, 627] width 304 height 16
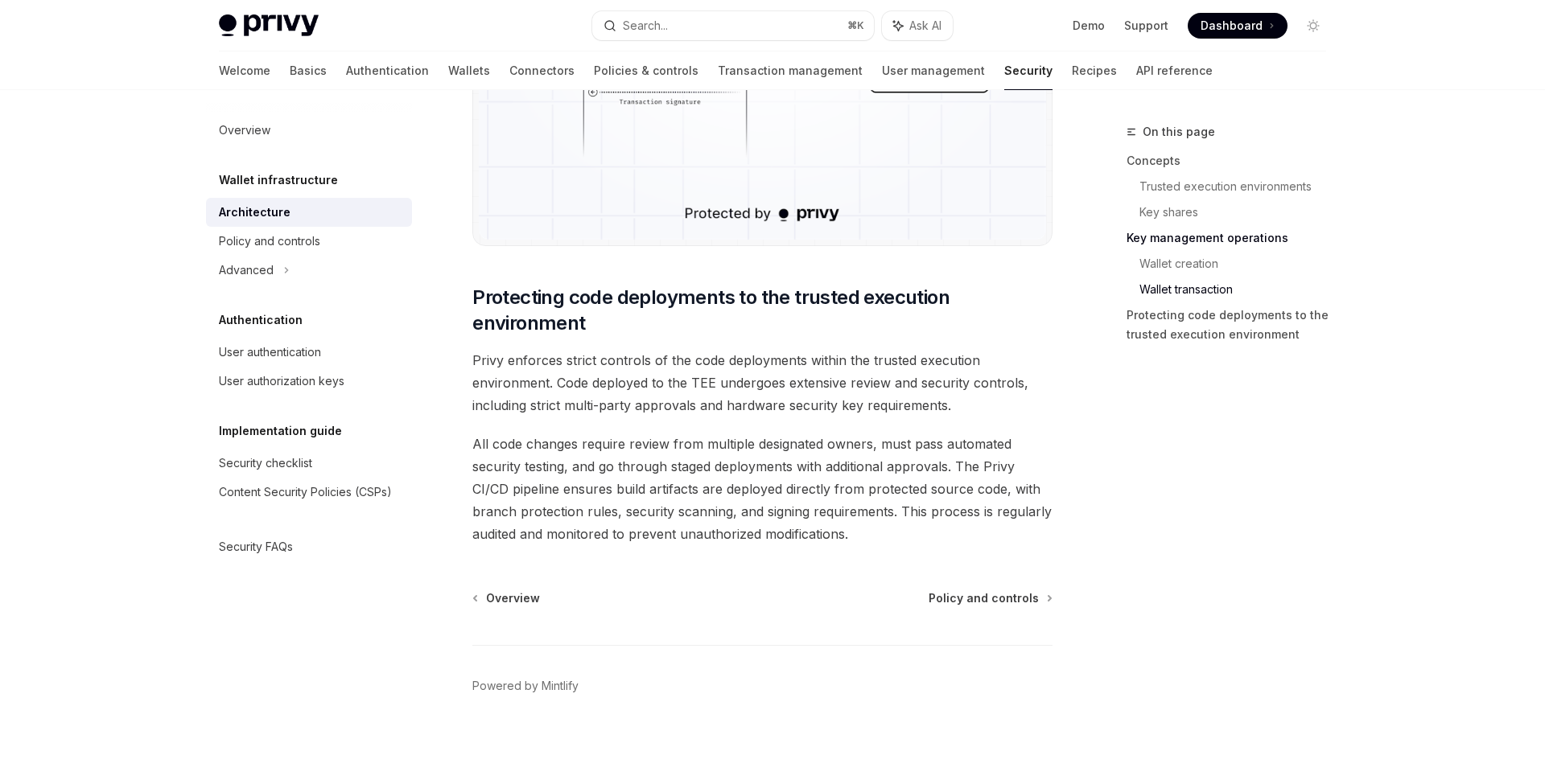
scroll to position [3273, 0]
